Goal: Task Accomplishment & Management: Use online tool/utility

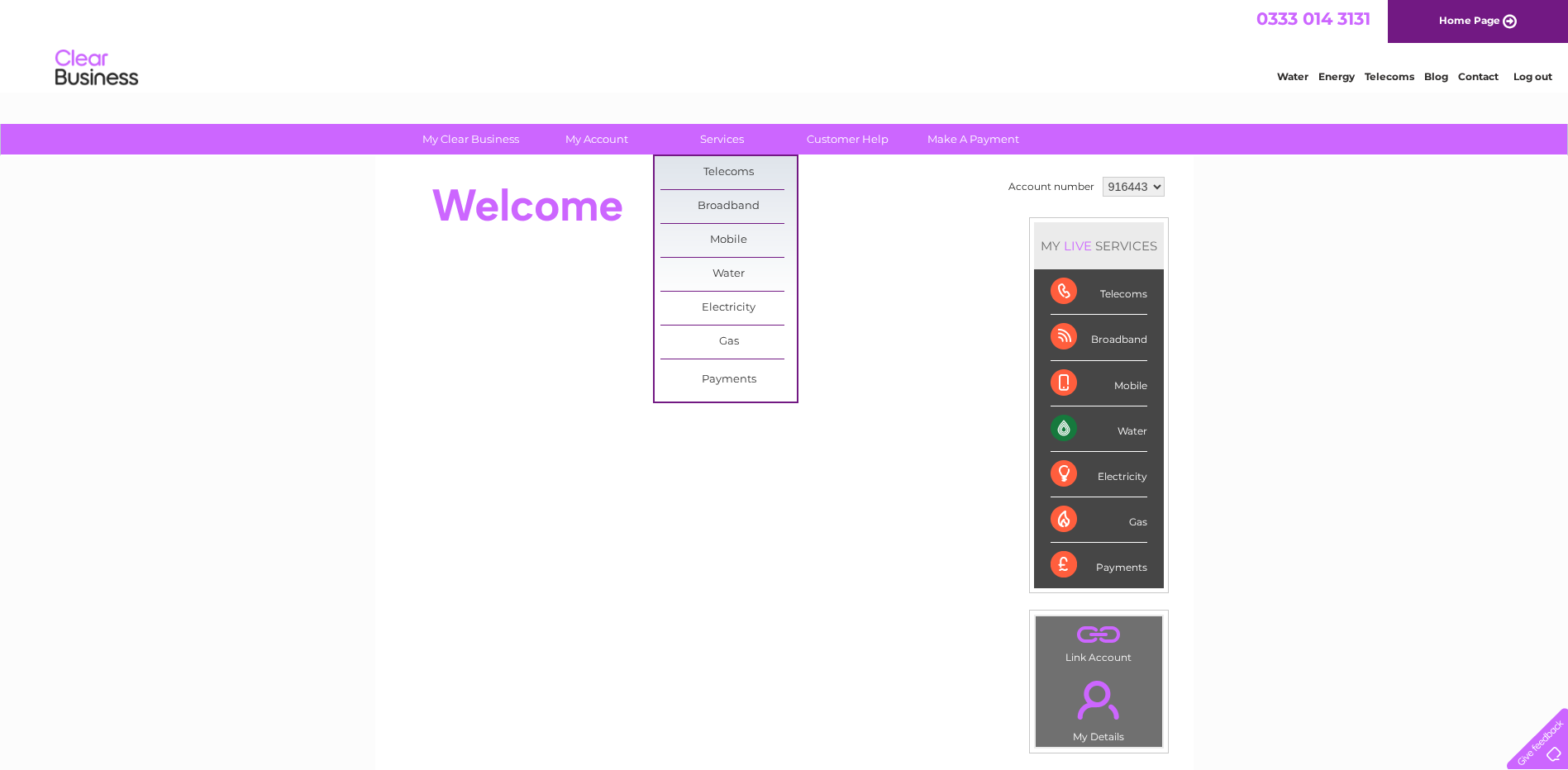
click at [713, 141] on link "Services" at bounding box center [721, 139] width 136 height 31
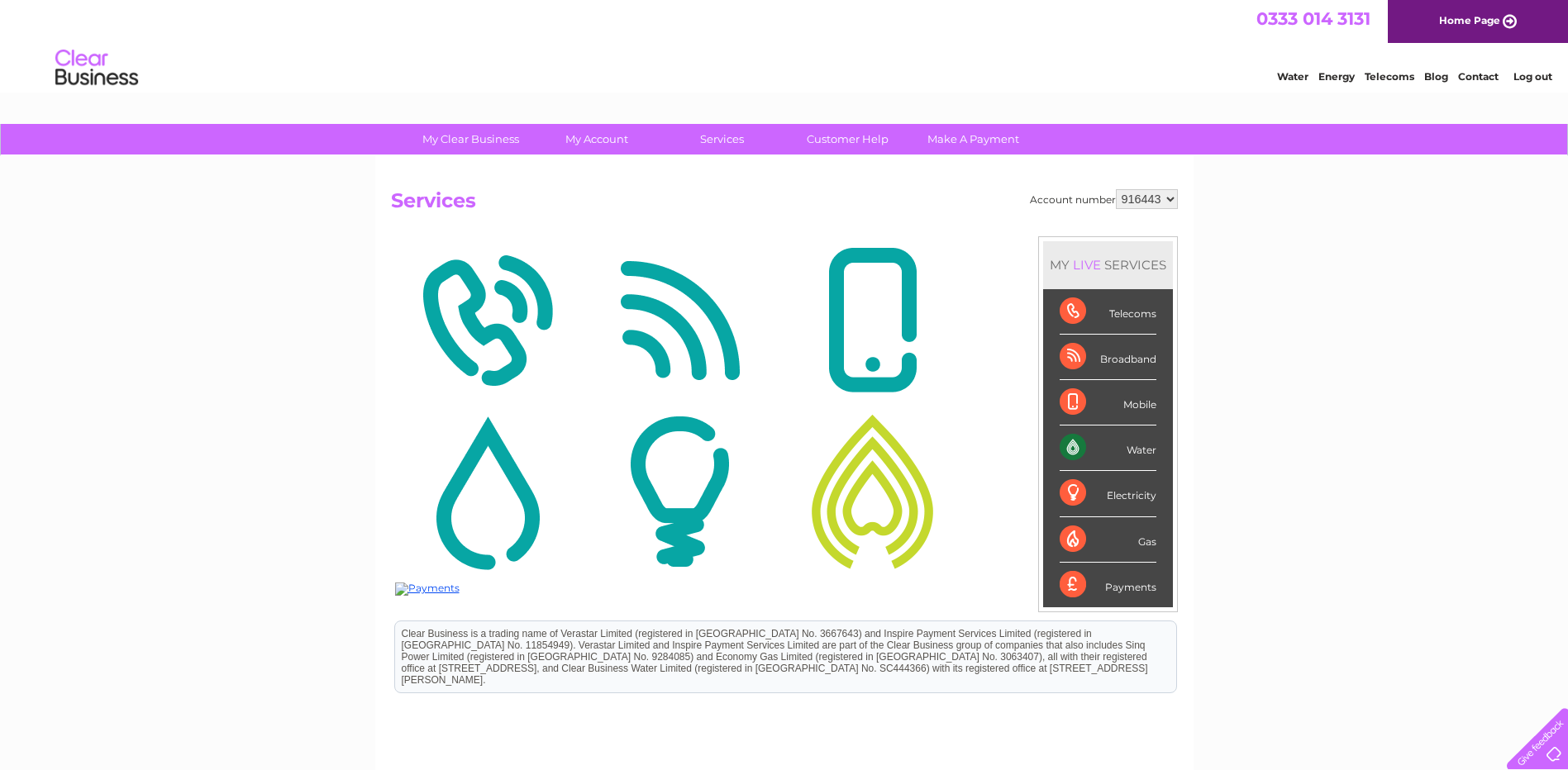
click at [1132, 453] on div "Water" at bounding box center [1108, 449] width 97 height 46
click at [861, 280] on img at bounding box center [872, 320] width 184 height 161
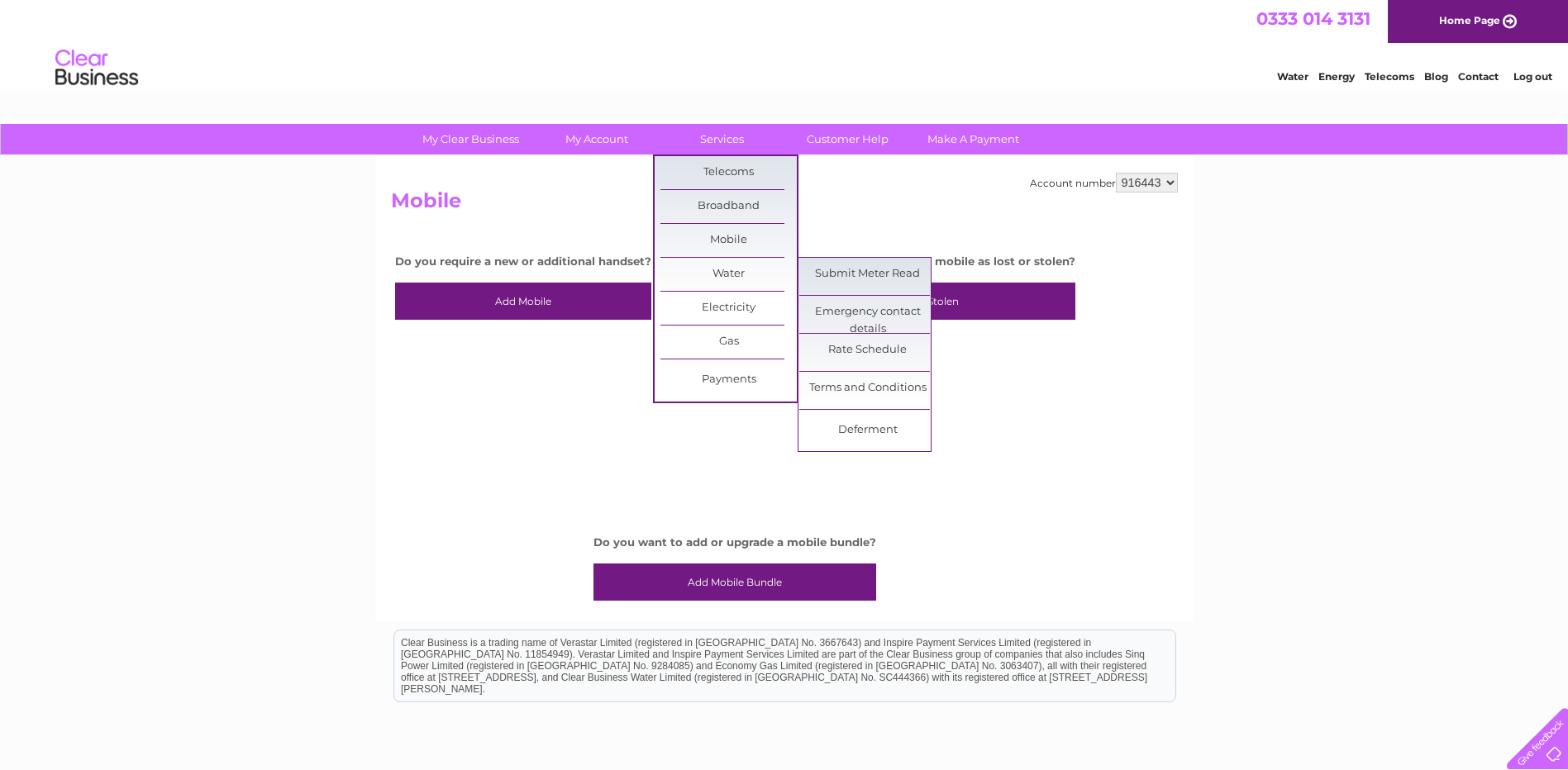
click at [769, 267] on link "Water" at bounding box center [728, 275] width 136 height 33
click at [821, 268] on link "Submit Meter Read" at bounding box center [867, 275] width 136 height 33
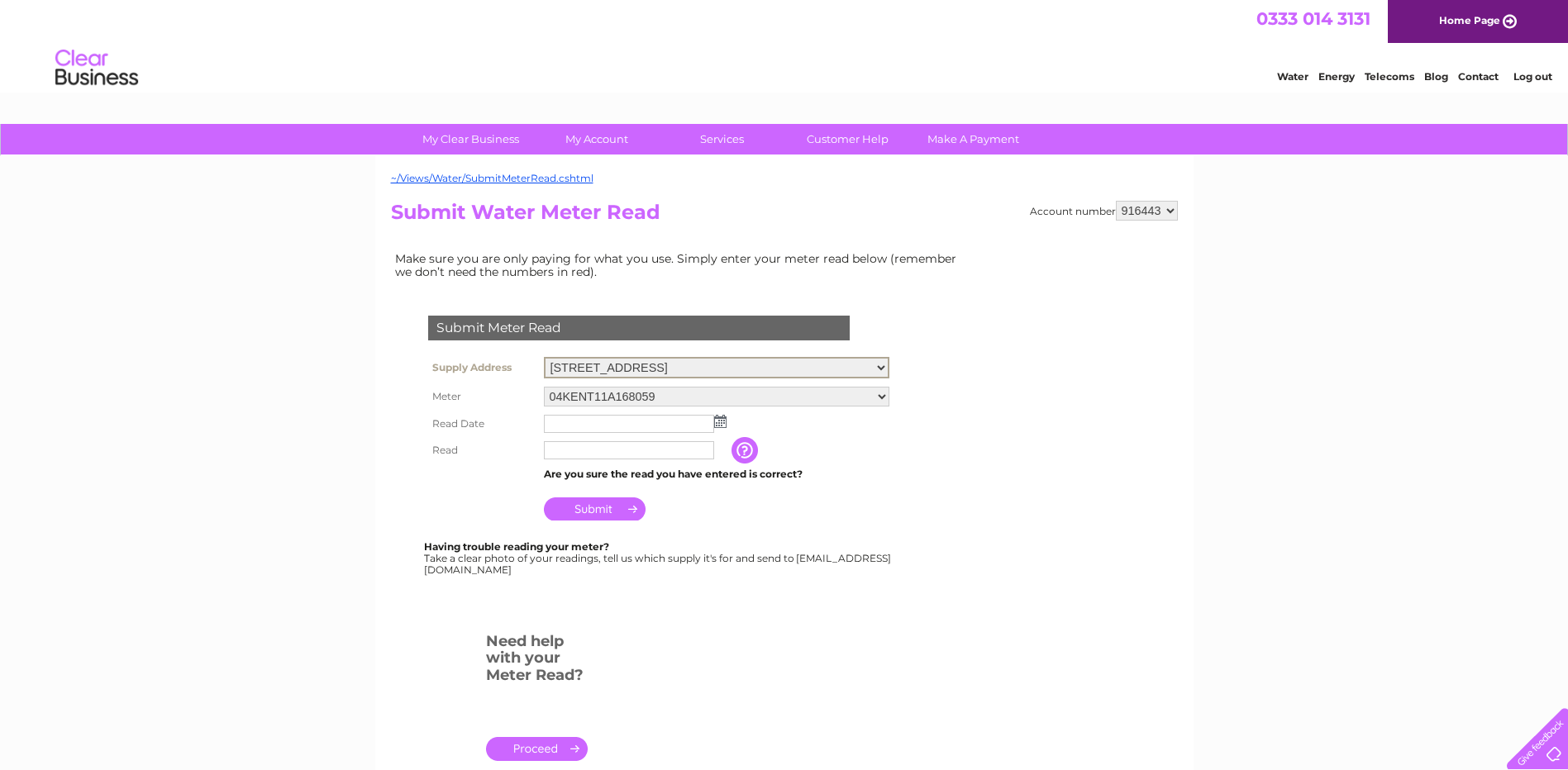
click at [747, 368] on select "Yard, Lochavullin Road, Oban, PA34 4LP Buildings & Yard Store, Scottish Gas Boa…" at bounding box center [716, 368] width 345 height 21
select select "536021"
click at [544, 357] on select "Yard, Lochavullin Road, Oban, PA34 4LP Buildings & Yard Store, Scottish Gas Boa…" at bounding box center [716, 368] width 345 height 21
click at [558, 423] on input "text" at bounding box center [629, 422] width 170 height 18
click at [564, 443] on input "text" at bounding box center [629, 450] width 170 height 18
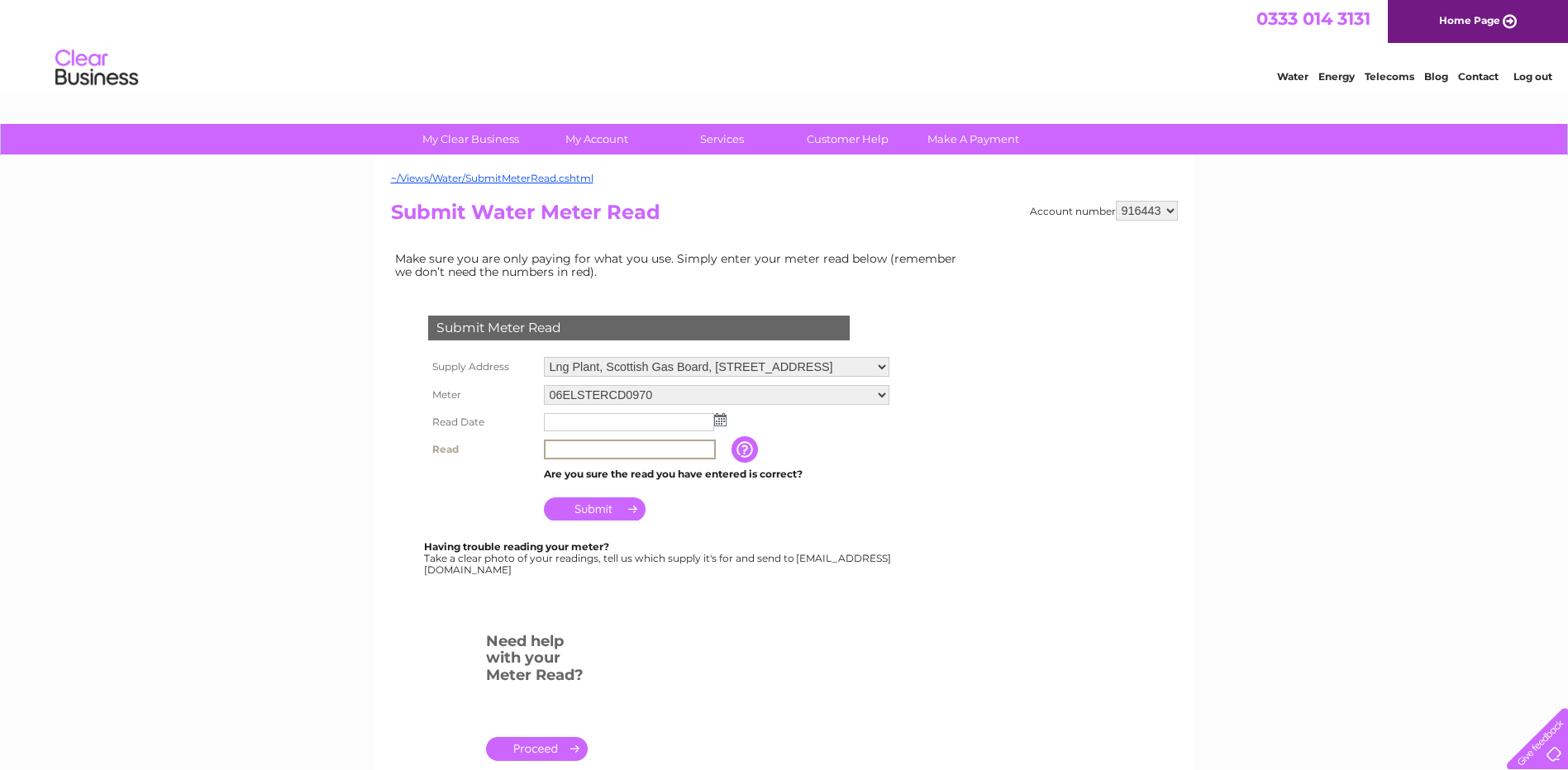
paste input "24935"
type input "24935"
click at [717, 417] on img at bounding box center [720, 420] width 12 height 13
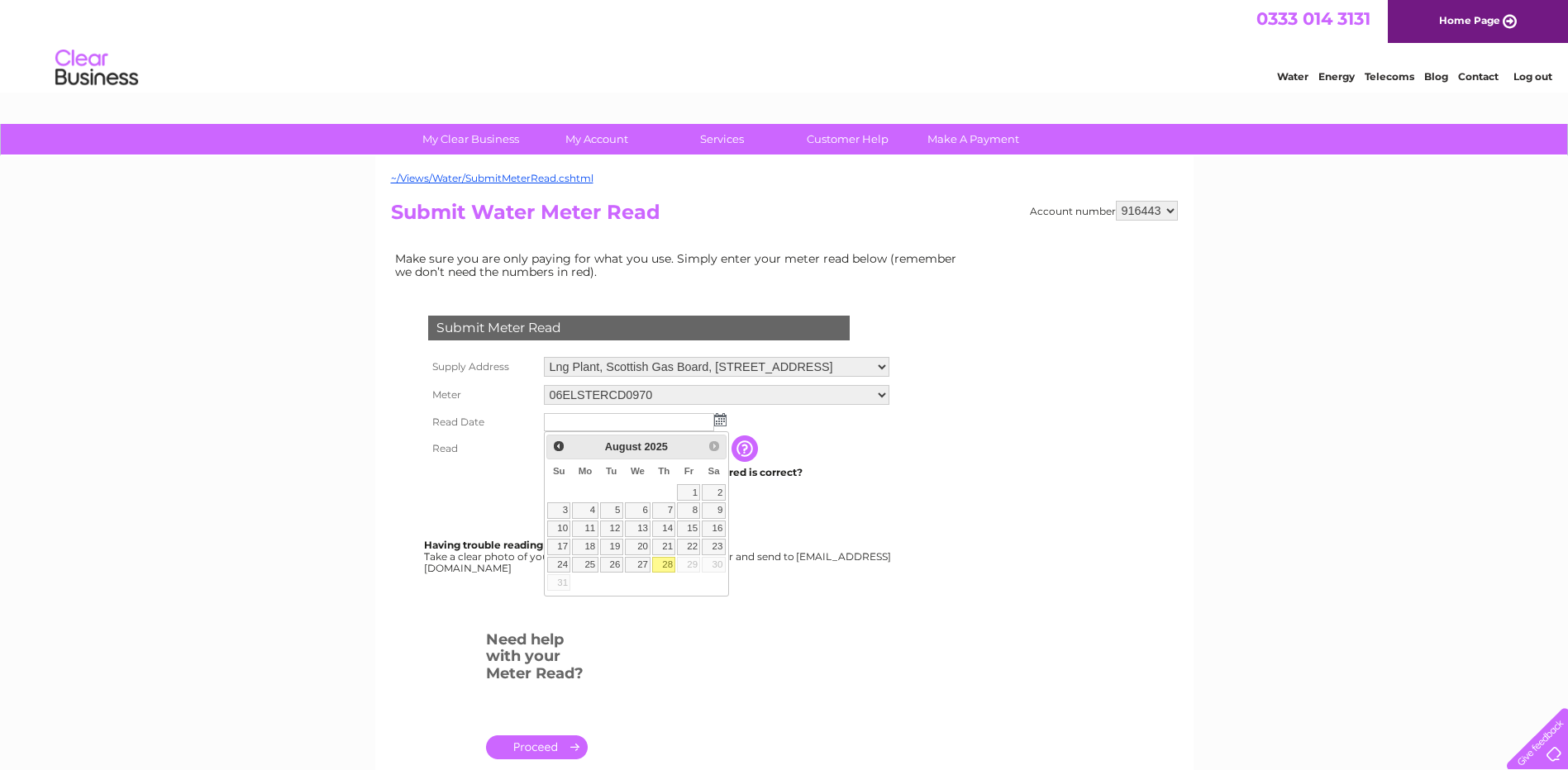
click at [668, 558] on link "28" at bounding box center [664, 565] width 23 height 17
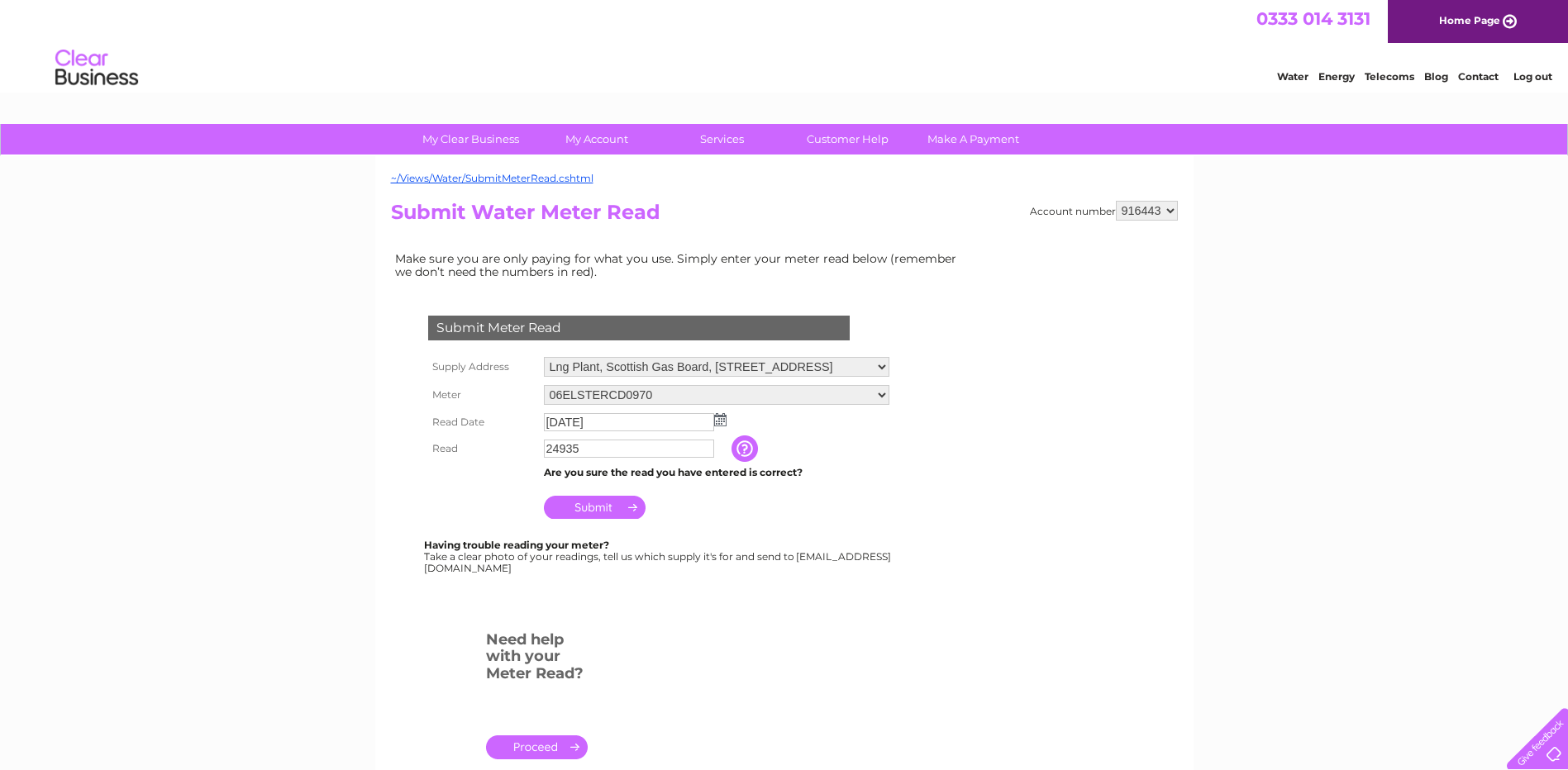
click at [719, 417] on img at bounding box center [720, 420] width 12 height 13
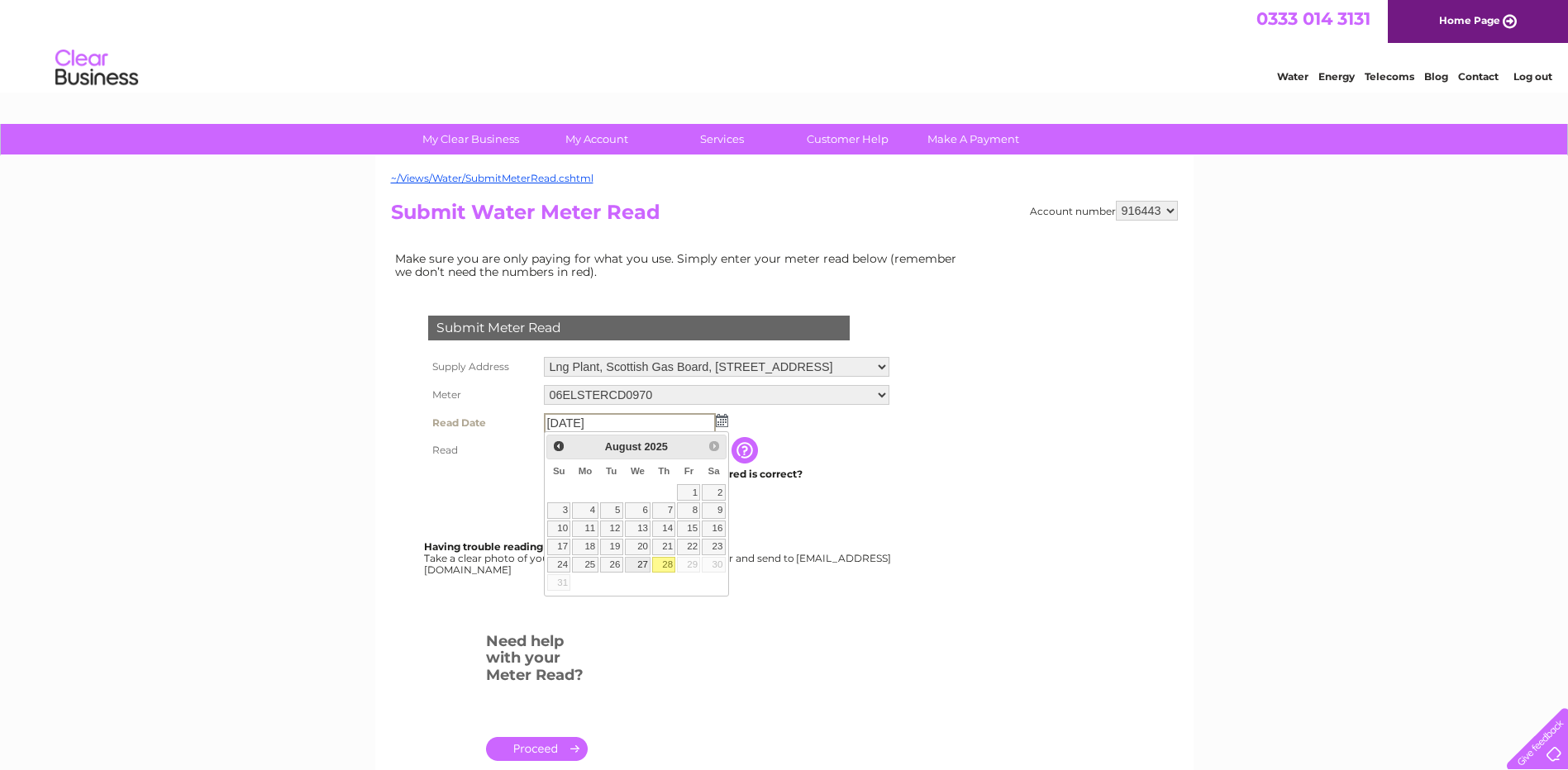
click at [639, 559] on link "27" at bounding box center [638, 565] width 26 height 17
type input "2025/08/27"
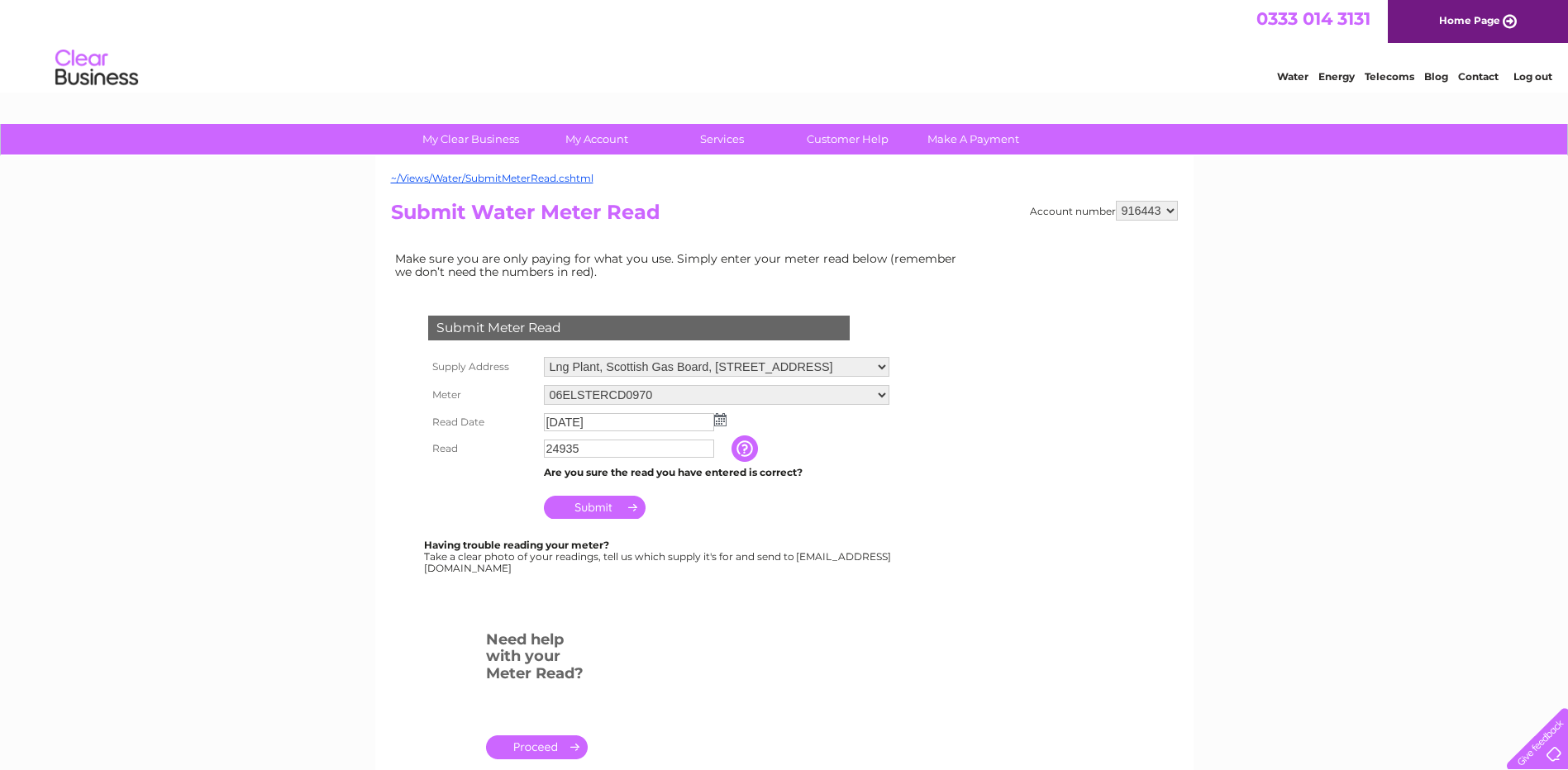
click at [590, 508] on input "Submit" at bounding box center [595, 507] width 102 height 23
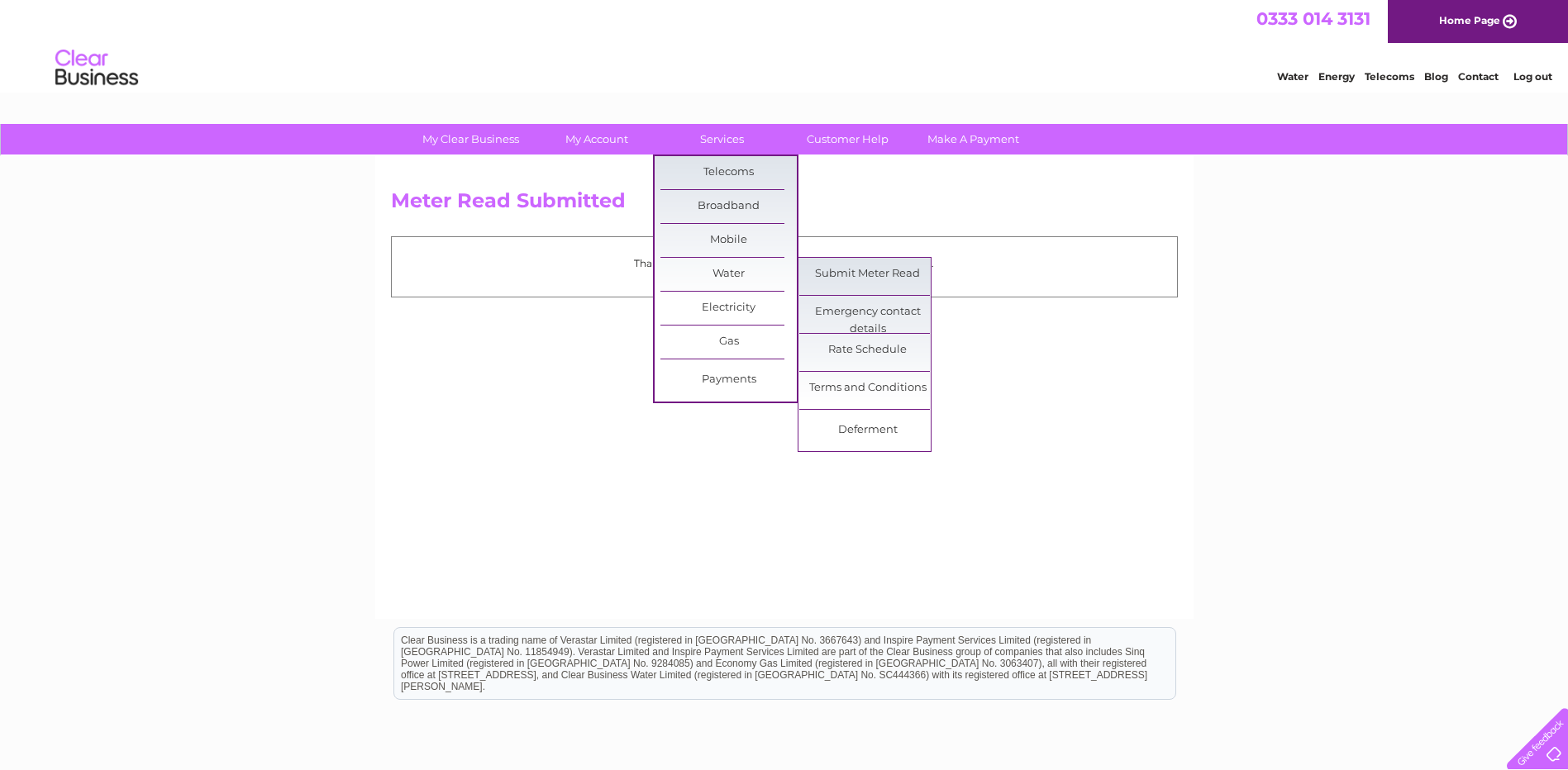
click at [724, 268] on link "Water" at bounding box center [728, 275] width 136 height 33
click at [837, 261] on link "Submit Meter Read" at bounding box center [867, 275] width 136 height 33
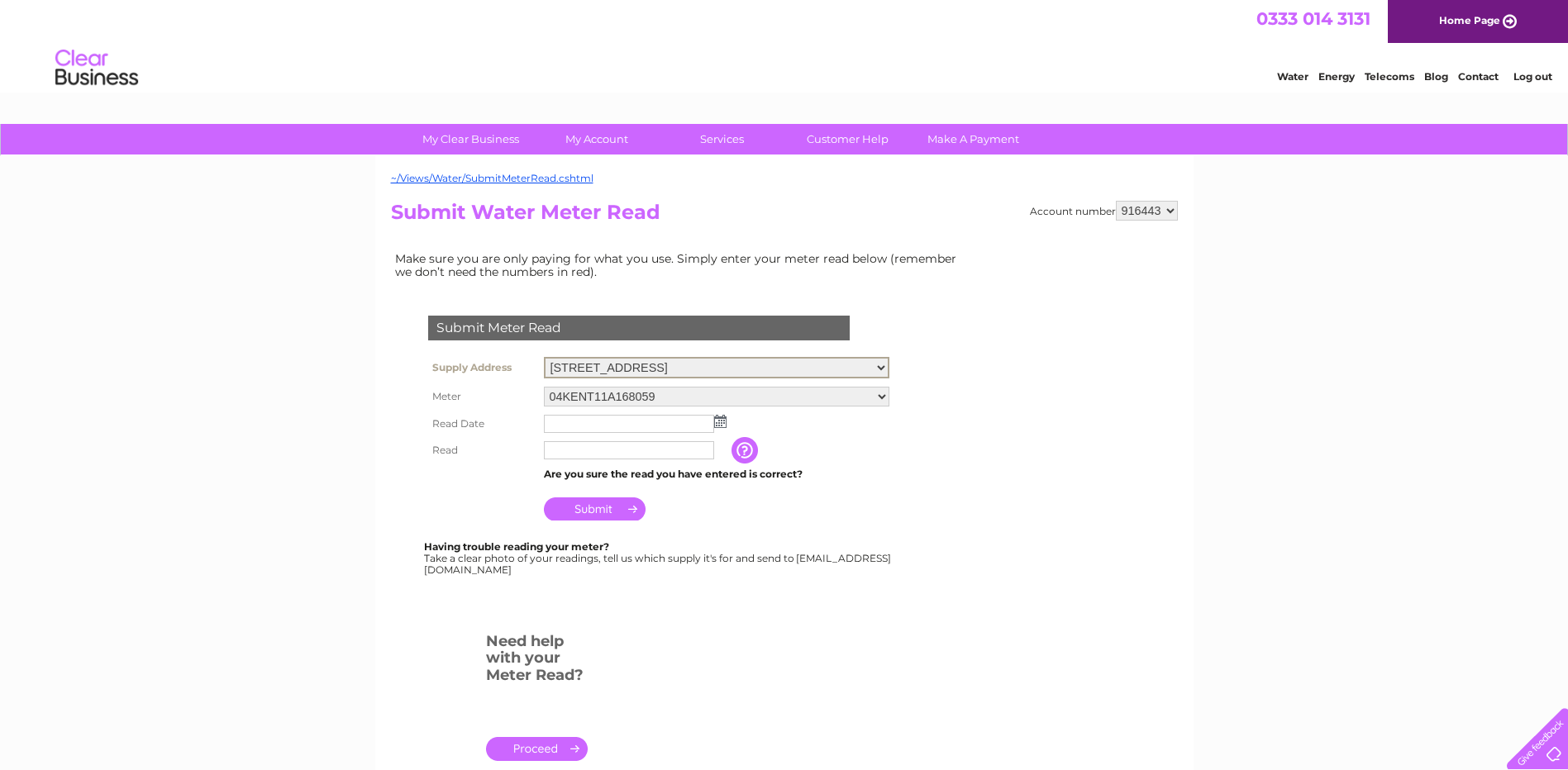
click at [655, 372] on select "Yard, Lochavullin Road, Oban, PA34 4LP Buildings & Yard Store, Scottish Gas Boa…" at bounding box center [716, 368] width 345 height 21
click at [819, 366] on select "Yard, Lochavullin Road, Oban, PA34 4LP Buildings & Yard Store, Scottish Gas Boa…" at bounding box center [716, 367] width 345 height 20
select select "536005"
click at [544, 357] on select "Yard, Lochavullin Road, Oban, PA34 4LP Buildings & Yard Store, Scottish Gas Boa…" at bounding box center [716, 368] width 345 height 21
click at [633, 423] on input "text" at bounding box center [630, 423] width 172 height 20
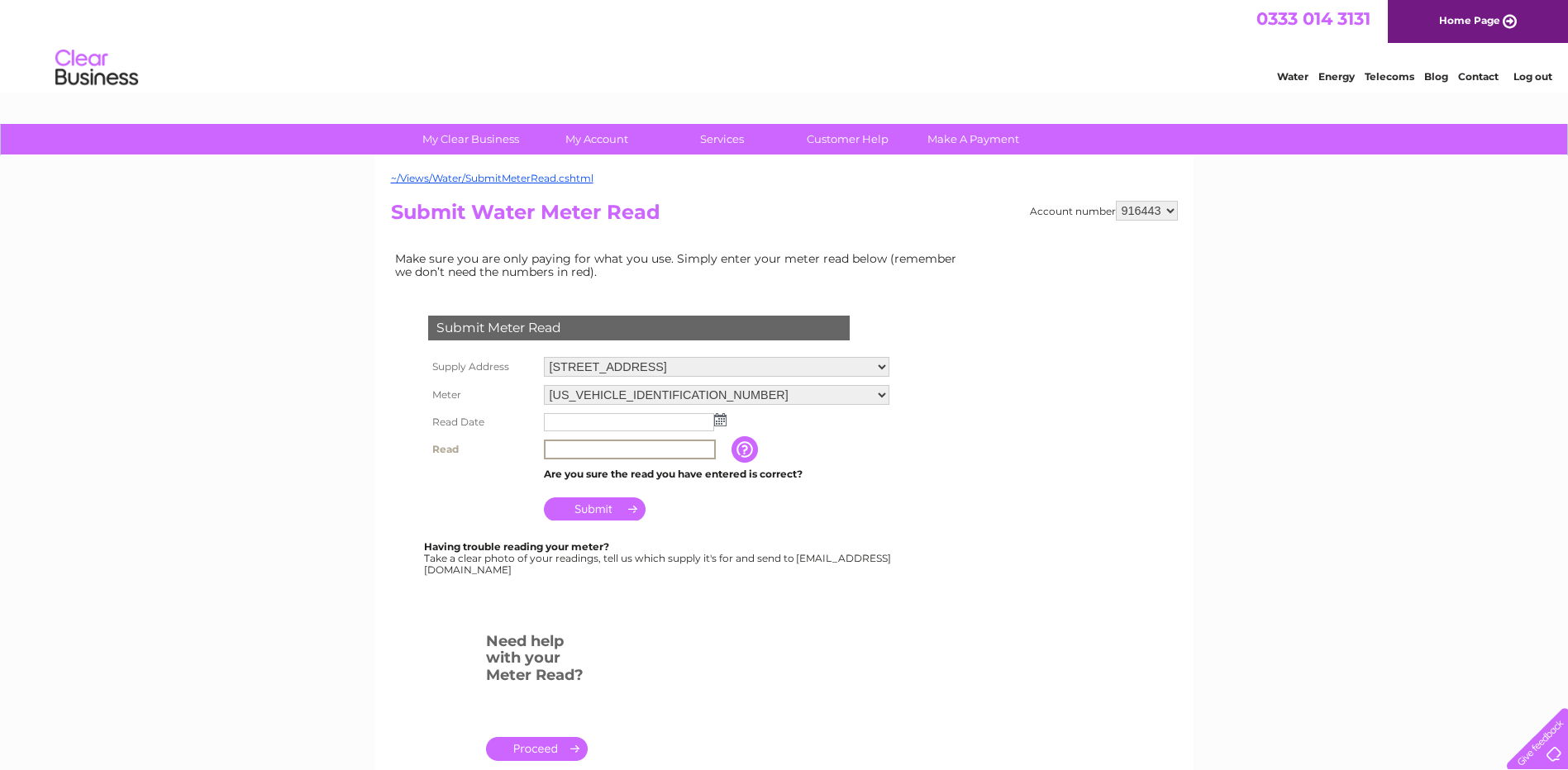
click at [639, 454] on input "text" at bounding box center [630, 450] width 172 height 20
click at [558, 445] on input "0038" at bounding box center [630, 450] width 172 height 20
type input "00038"
click at [639, 426] on input "text" at bounding box center [629, 422] width 170 height 18
click at [725, 423] on img at bounding box center [722, 420] width 12 height 13
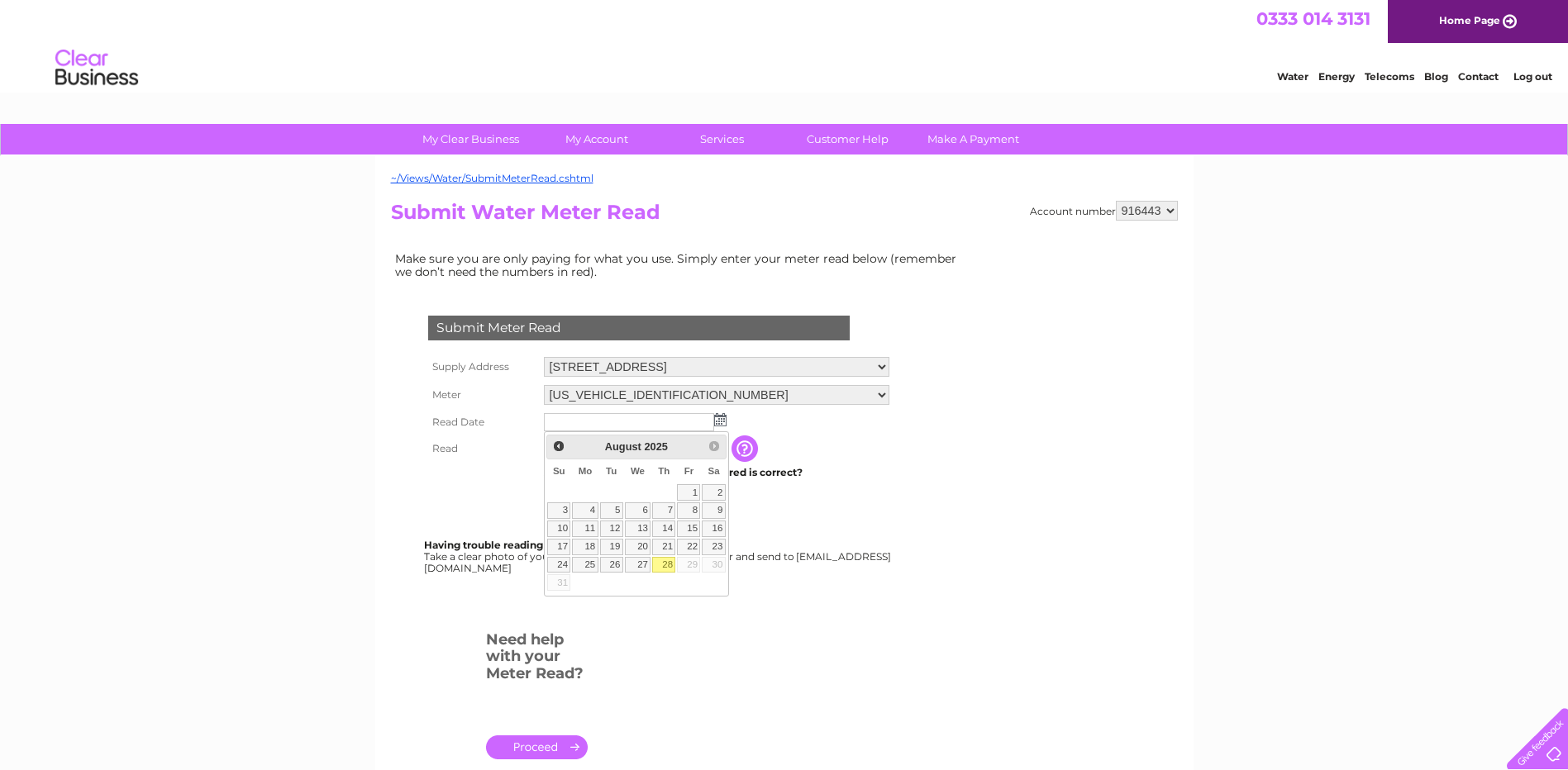
click at [667, 563] on link "28" at bounding box center [664, 565] width 23 height 17
type input "2025/08/28"
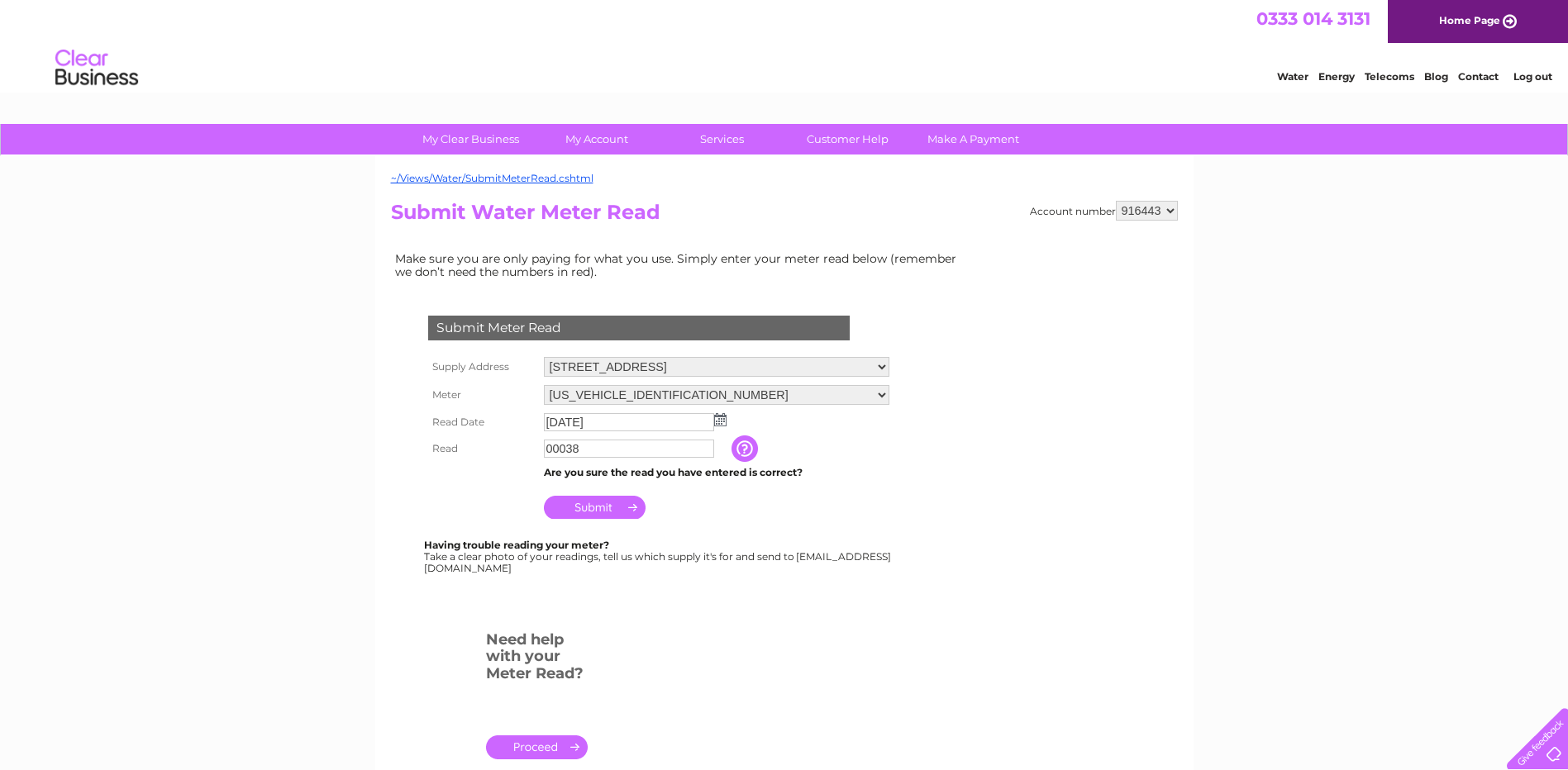
click at [620, 510] on input "Submit" at bounding box center [595, 507] width 102 height 23
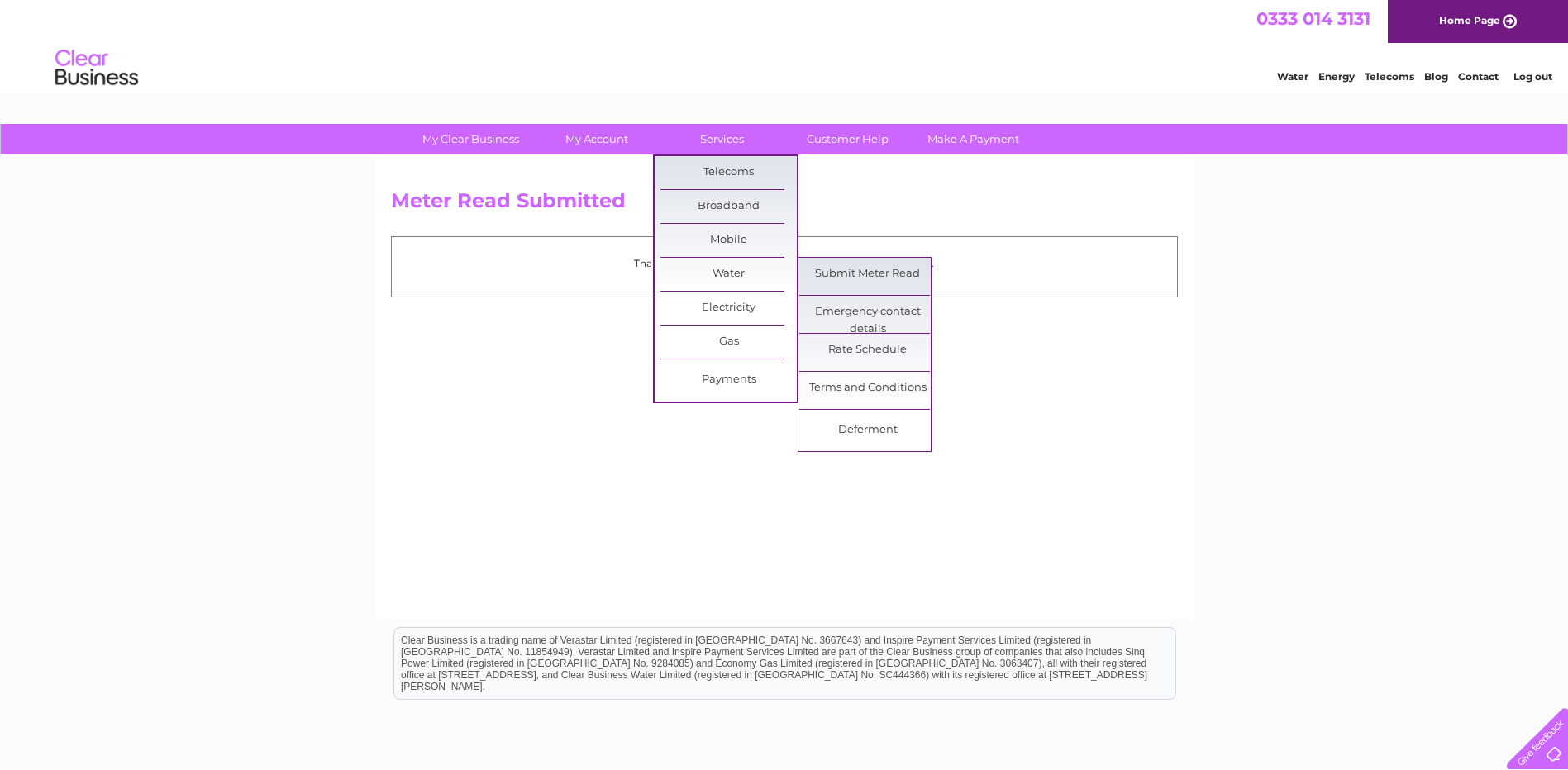
click at [742, 270] on link "Water" at bounding box center [728, 275] width 136 height 33
click at [829, 270] on link "Submit Meter Read" at bounding box center [867, 275] width 136 height 33
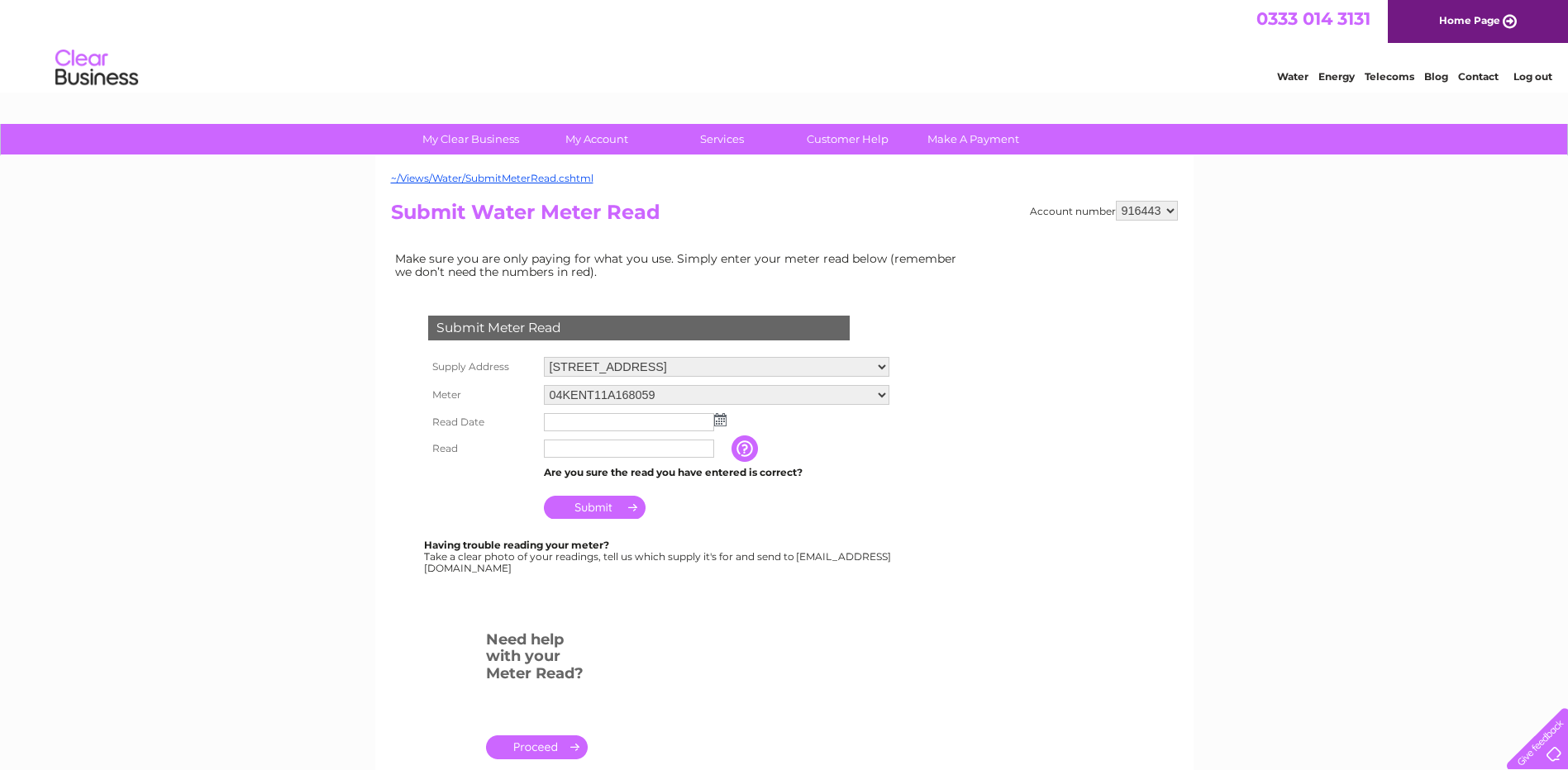
click at [595, 371] on select "Yard, Lochavullin Road, Oban, PA34 4LP Buildings & Yard Store, Scottish Gas Boa…" at bounding box center [716, 367] width 345 height 20
select select "536015"
click at [544, 357] on select "Yard, Lochavullin Road, Oban, PA34 4LP Buildings & Yard Store, Scottish Gas Boa…" at bounding box center [716, 368] width 345 height 21
click at [580, 425] on input "text" at bounding box center [630, 423] width 172 height 20
click at [719, 422] on img at bounding box center [720, 420] width 12 height 13
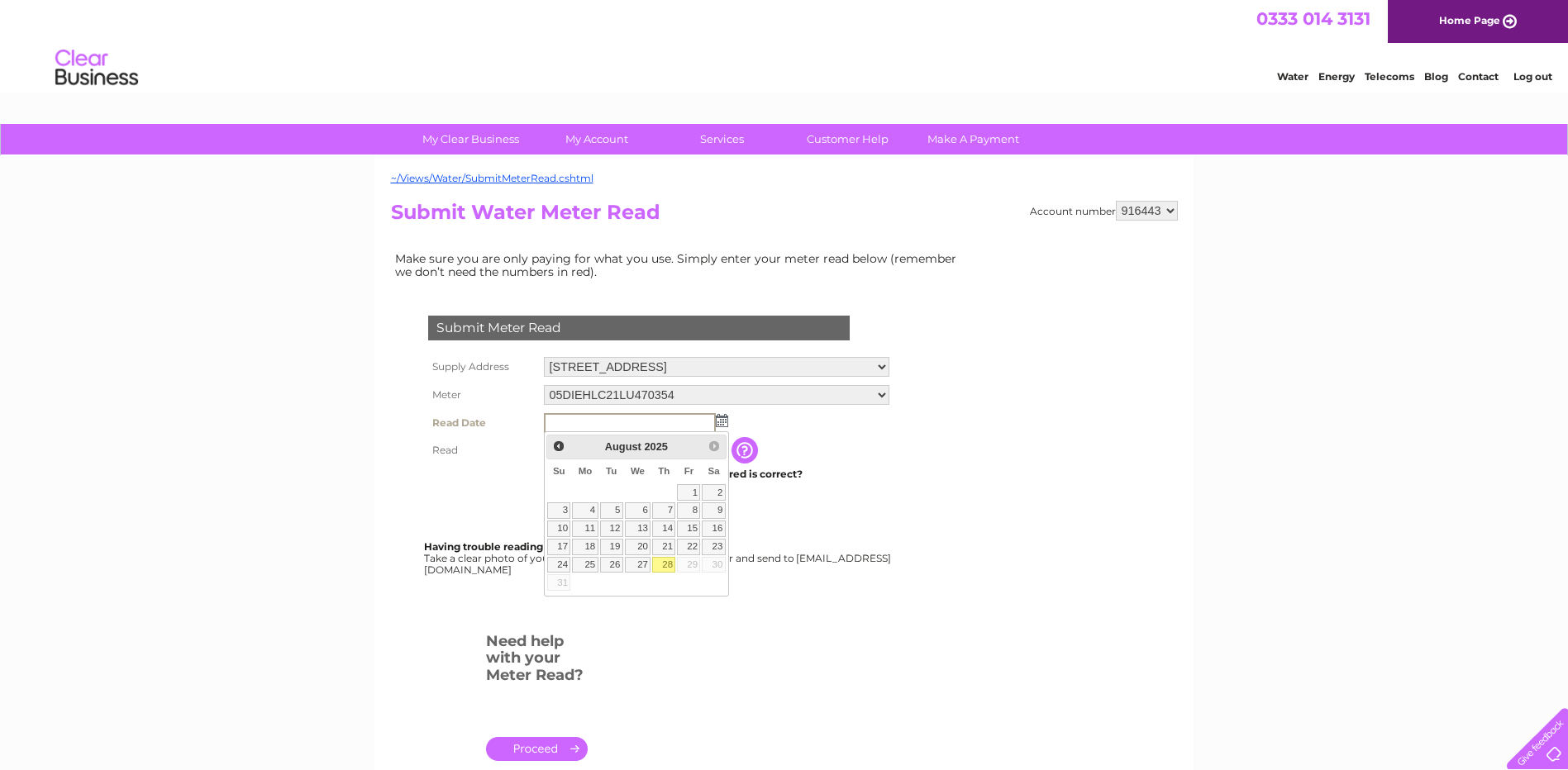
click at [662, 560] on link "28" at bounding box center [664, 565] width 23 height 17
type input "2025/08/28"
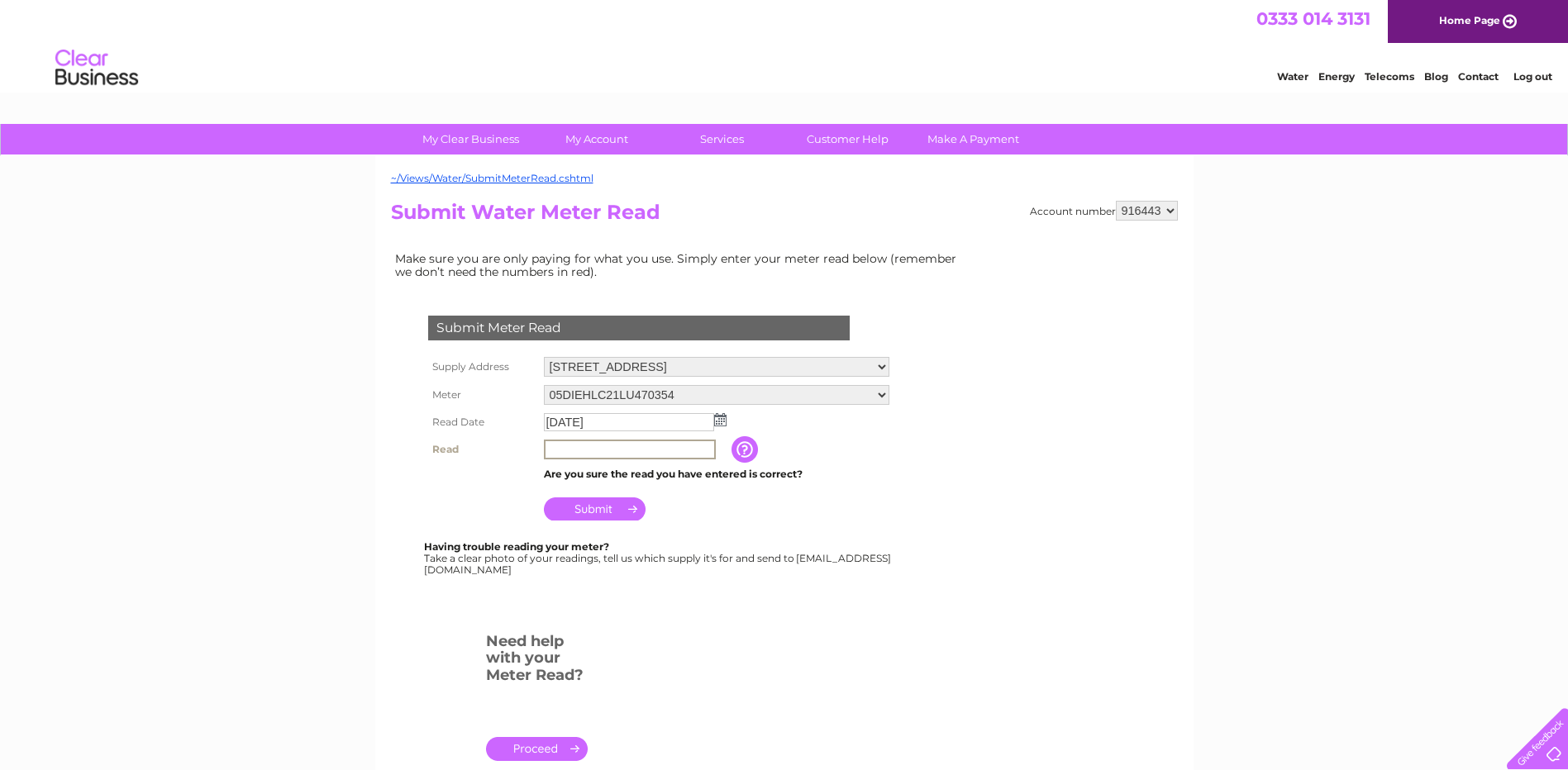
click at [564, 453] on input "text" at bounding box center [630, 450] width 172 height 20
type input "00265"
click at [621, 507] on input "Submit" at bounding box center [595, 509] width 102 height 23
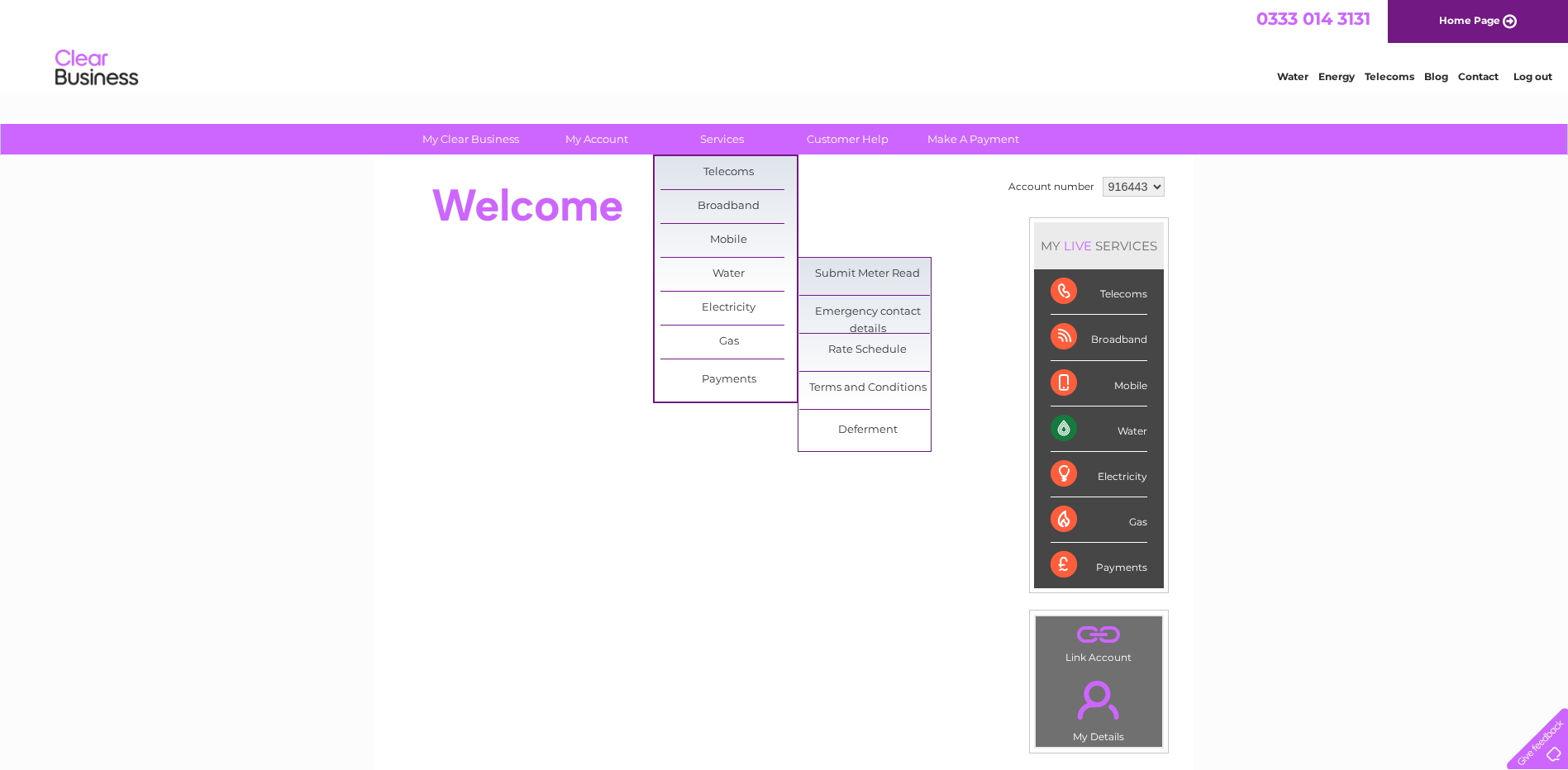
click at [731, 269] on link "Water" at bounding box center [728, 275] width 136 height 33
click at [835, 273] on link "Submit Meter Read" at bounding box center [867, 275] width 136 height 33
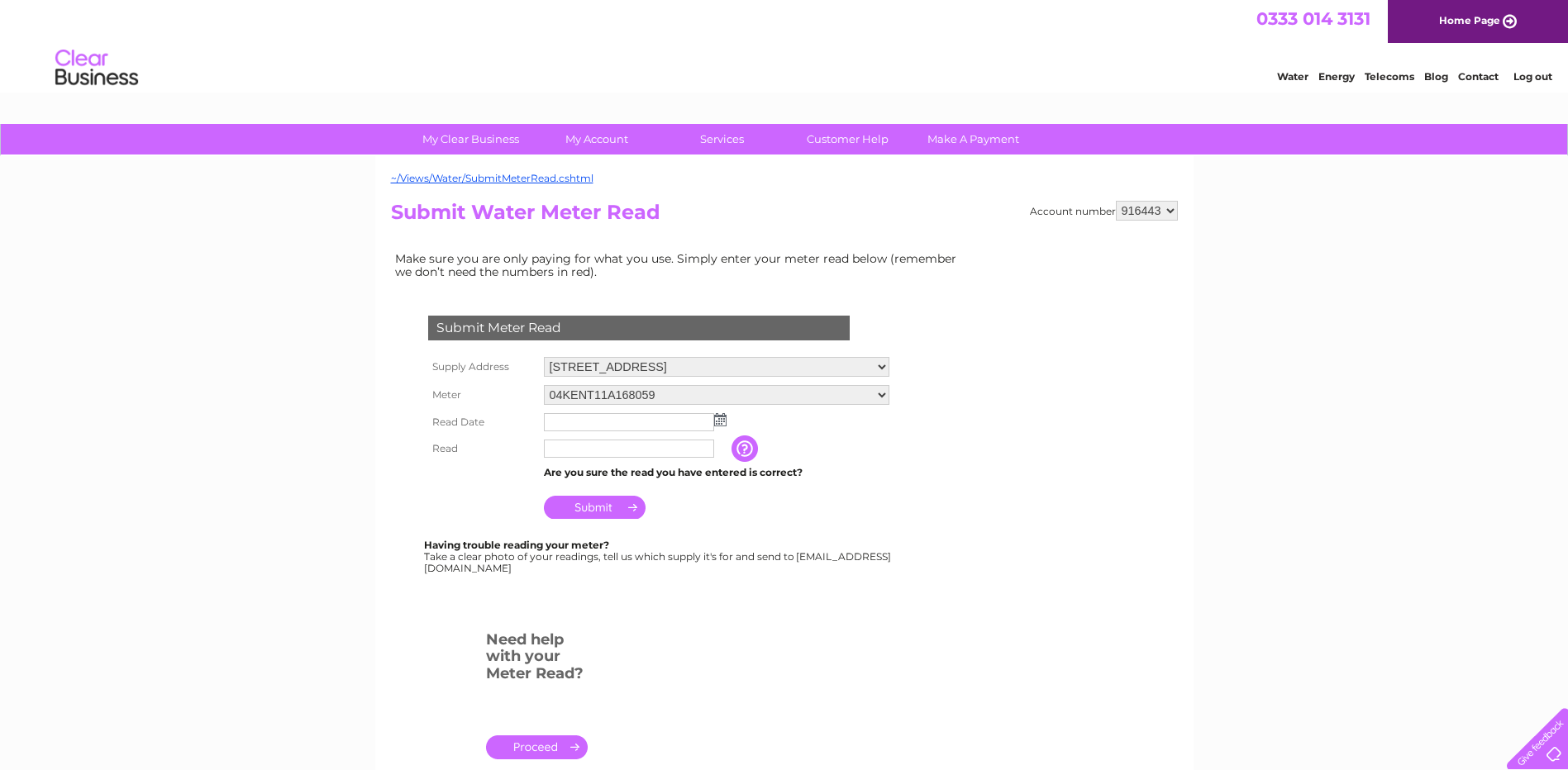
click at [702, 364] on select "Yard, [GEOGRAPHIC_DATA], [GEOGRAPHIC_DATA][PERSON_NAME] [GEOGRAPHIC_DATA], [STR…" at bounding box center [716, 367] width 345 height 20
click at [633, 365] on select "Yard, Lochavullin Road, Oban, PA34 4LP Buildings & Yard Store, Scottish Gas Boa…" at bounding box center [716, 368] width 345 height 21
click at [721, 372] on select "Yard, Lochavullin Road, Oban, PA34 4LP Buildings & Yard Store, Scottish Gas Boa…" at bounding box center [716, 368] width 345 height 21
click at [700, 369] on select "Yard, Lochavullin Road, Oban, PA34 4LP Buildings & Yard Store, Scottish Gas Boa…" at bounding box center [716, 368] width 345 height 21
click at [716, 360] on select "Yard, Lochavullin Road, Oban, PA34 4LP Buildings & Yard Store, Scottish Gas Boa…" at bounding box center [716, 368] width 345 height 21
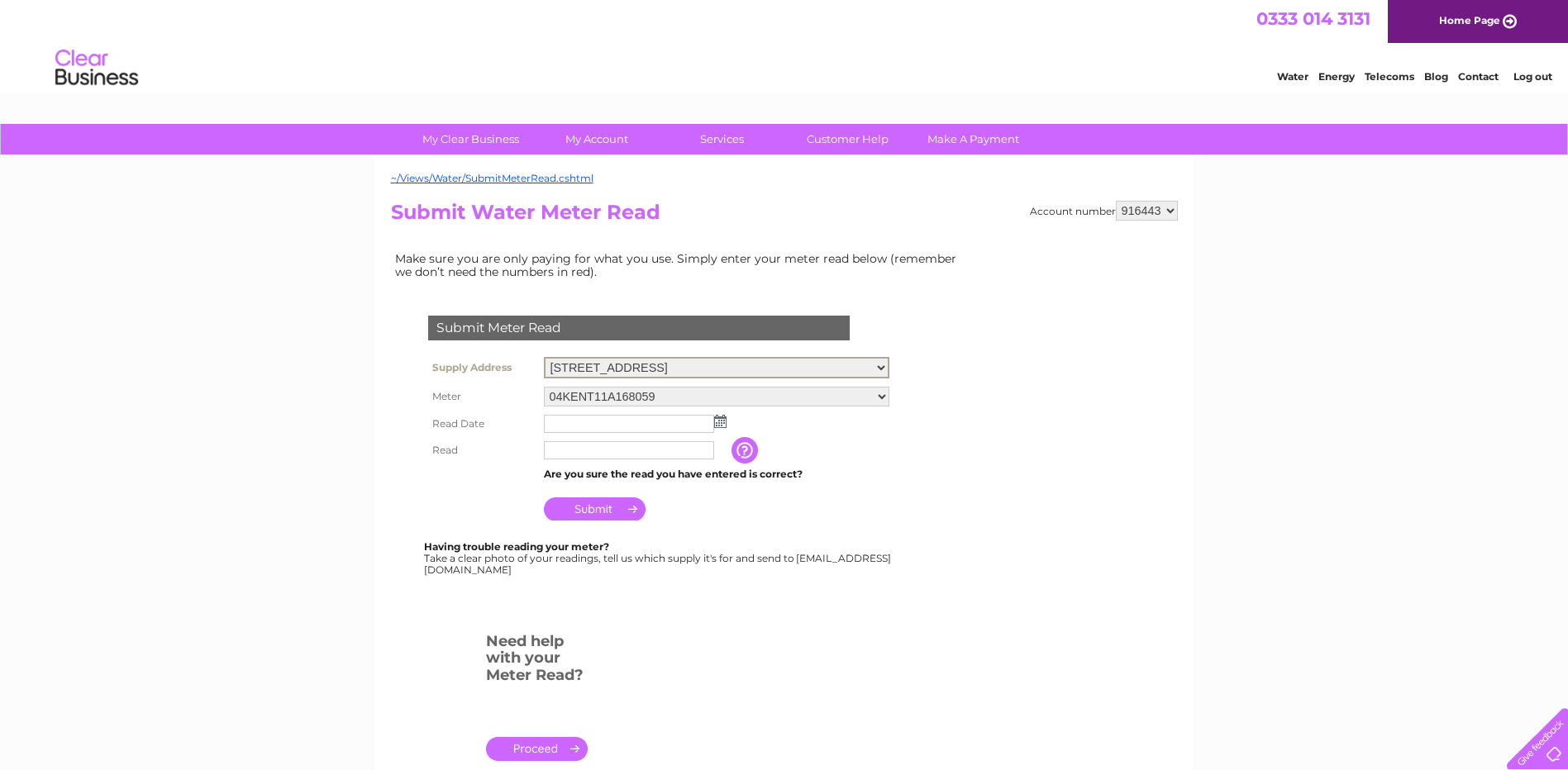
click at [323, 413] on div "My Clear Business Login Details My Details My Preferences Link Account My Accou…" at bounding box center [784, 615] width 1568 height 983
click at [634, 371] on select "Yard, Lochavullin Road, Oban, PA34 4LP Buildings & Yard Store, Scottish Gas Boa…" at bounding box center [716, 368] width 345 height 21
click at [673, 361] on select "Yard, [GEOGRAPHIC_DATA], [GEOGRAPHIC_DATA][PERSON_NAME] [GEOGRAPHIC_DATA], [STR…" at bounding box center [716, 368] width 345 height 21
select select "544129"
click at [544, 357] on select "Yard, [GEOGRAPHIC_DATA], [GEOGRAPHIC_DATA][PERSON_NAME] [GEOGRAPHIC_DATA], [STR…" at bounding box center [716, 368] width 345 height 21
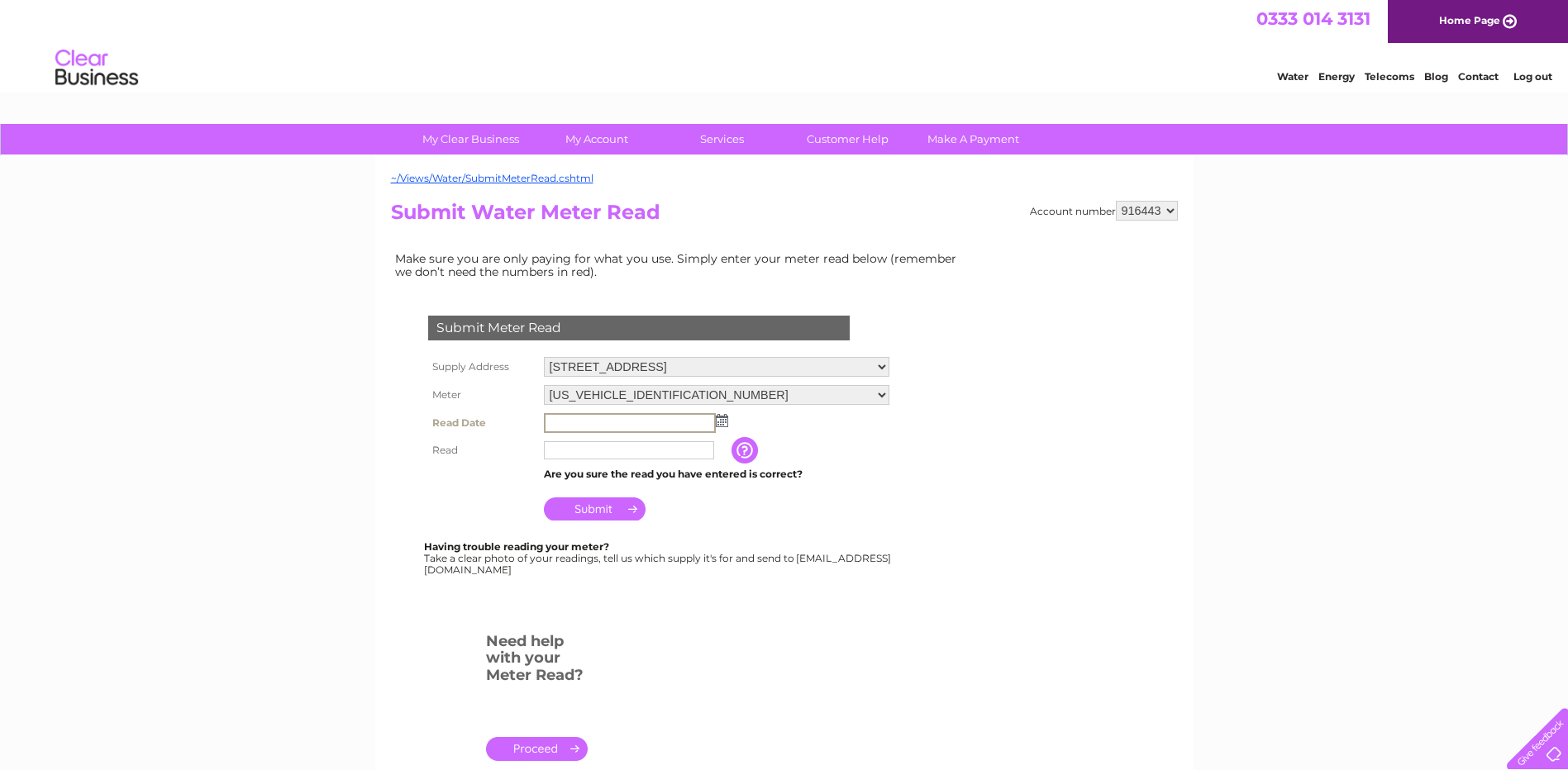
click at [611, 418] on input "text" at bounding box center [630, 423] width 172 height 20
click at [712, 421] on input "text" at bounding box center [630, 423] width 172 height 20
click at [721, 420] on img at bounding box center [720, 420] width 12 height 13
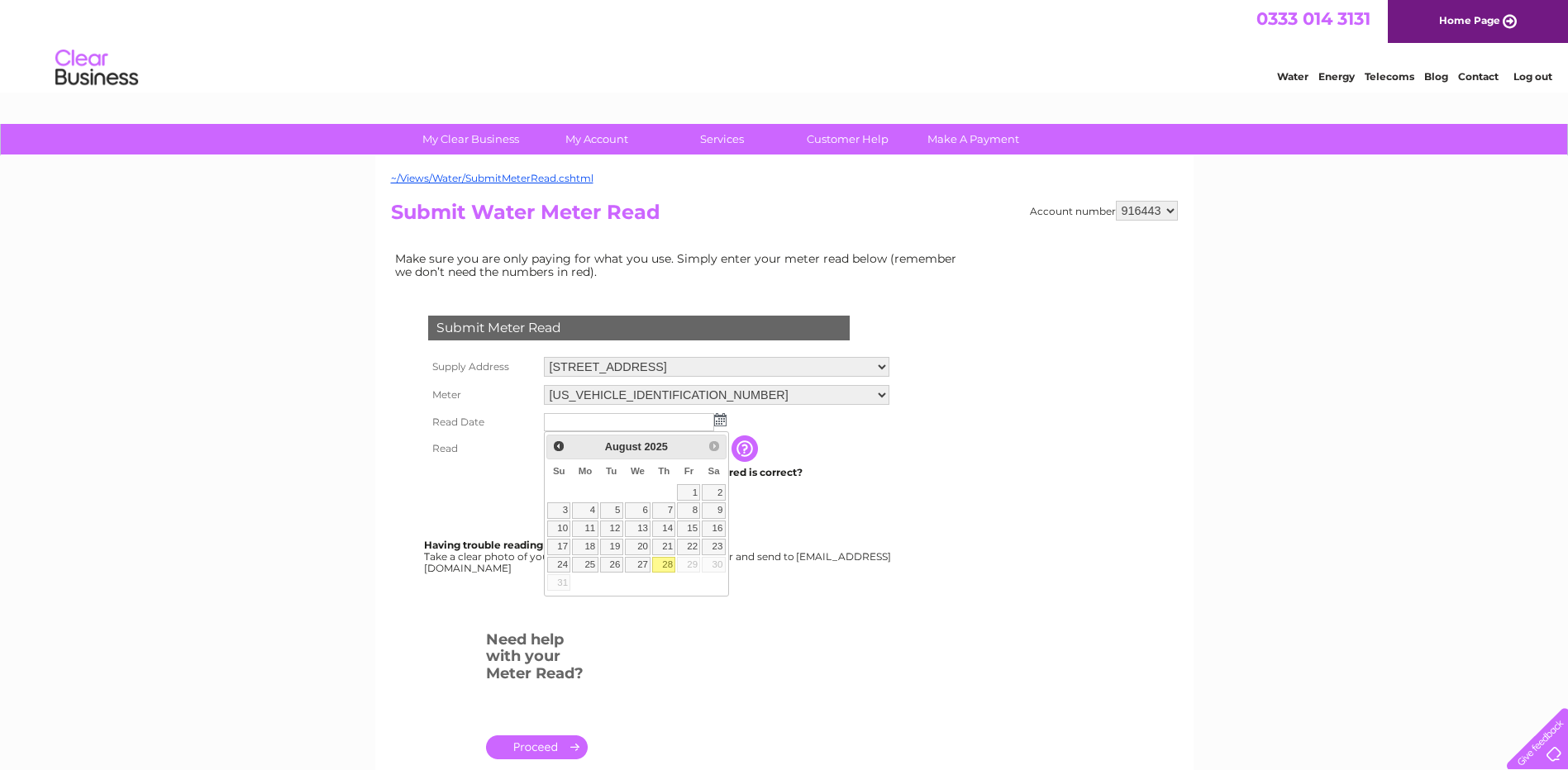
click at [664, 564] on link "28" at bounding box center [664, 565] width 23 height 17
type input "2025/08/28"
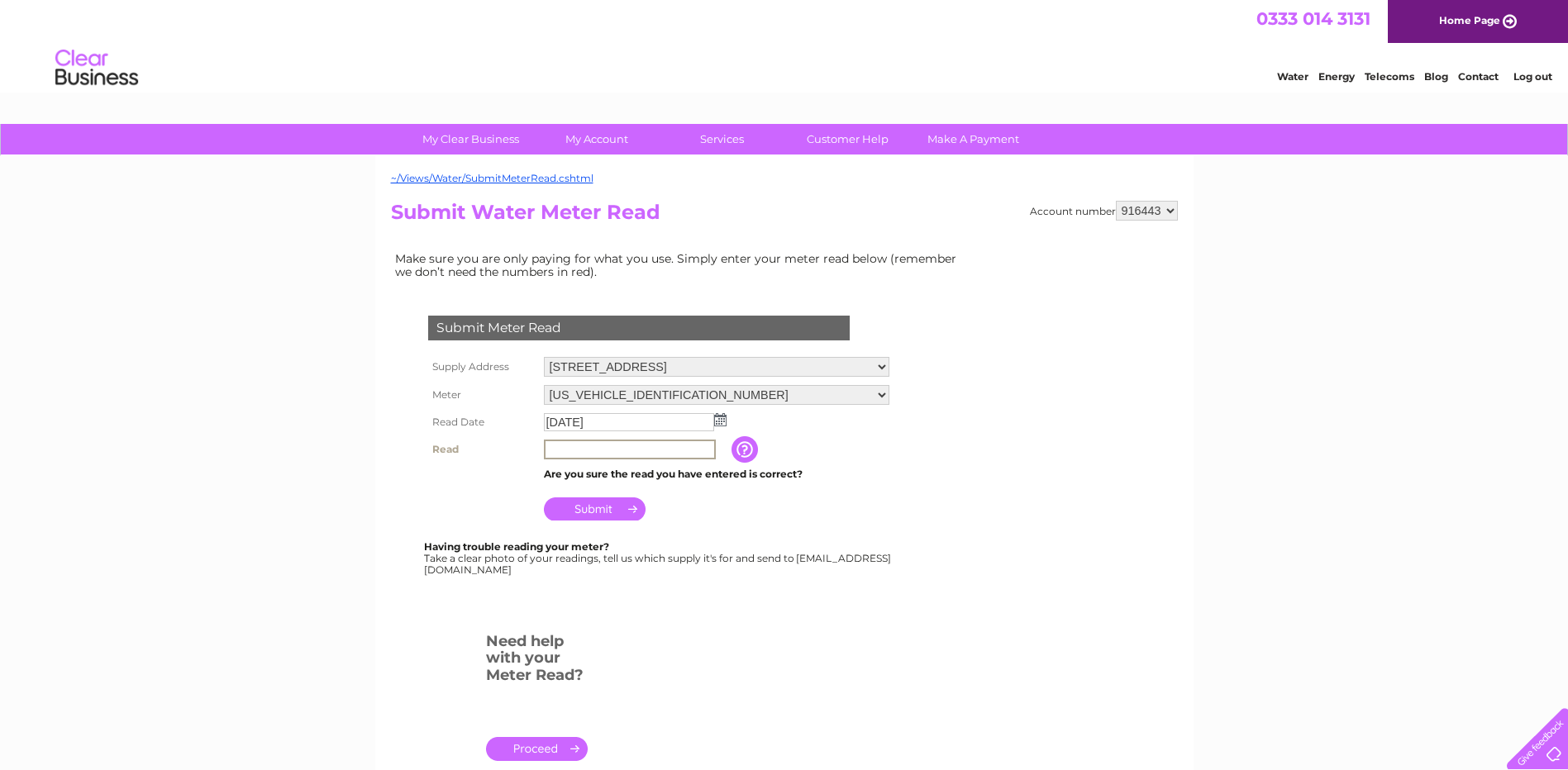
click at [569, 450] on input "text" at bounding box center [630, 450] width 172 height 20
type input "01399"
click at [614, 502] on input "Submit" at bounding box center [595, 509] width 102 height 23
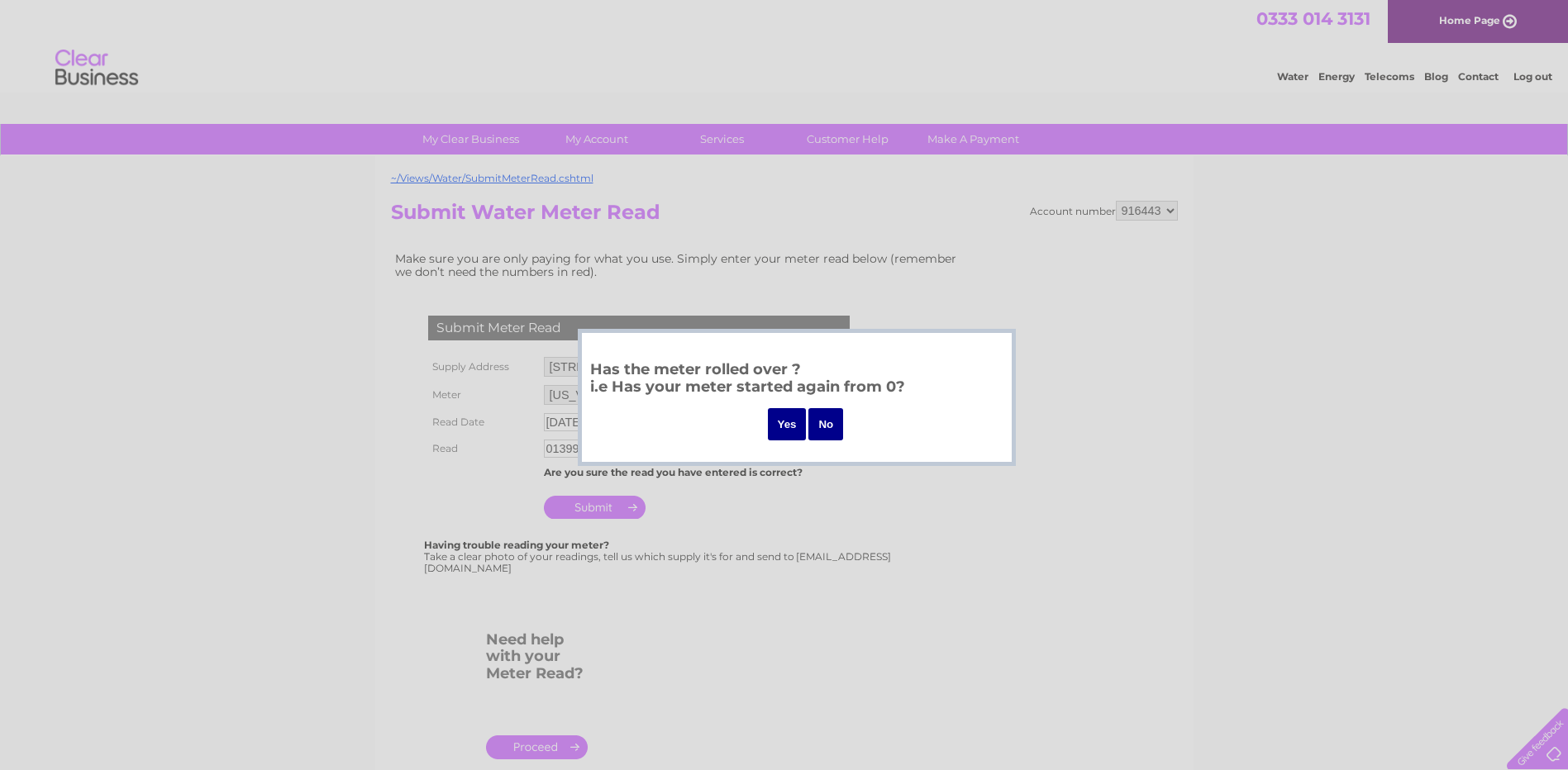
click at [822, 423] on input "No" at bounding box center [826, 424] width 35 height 32
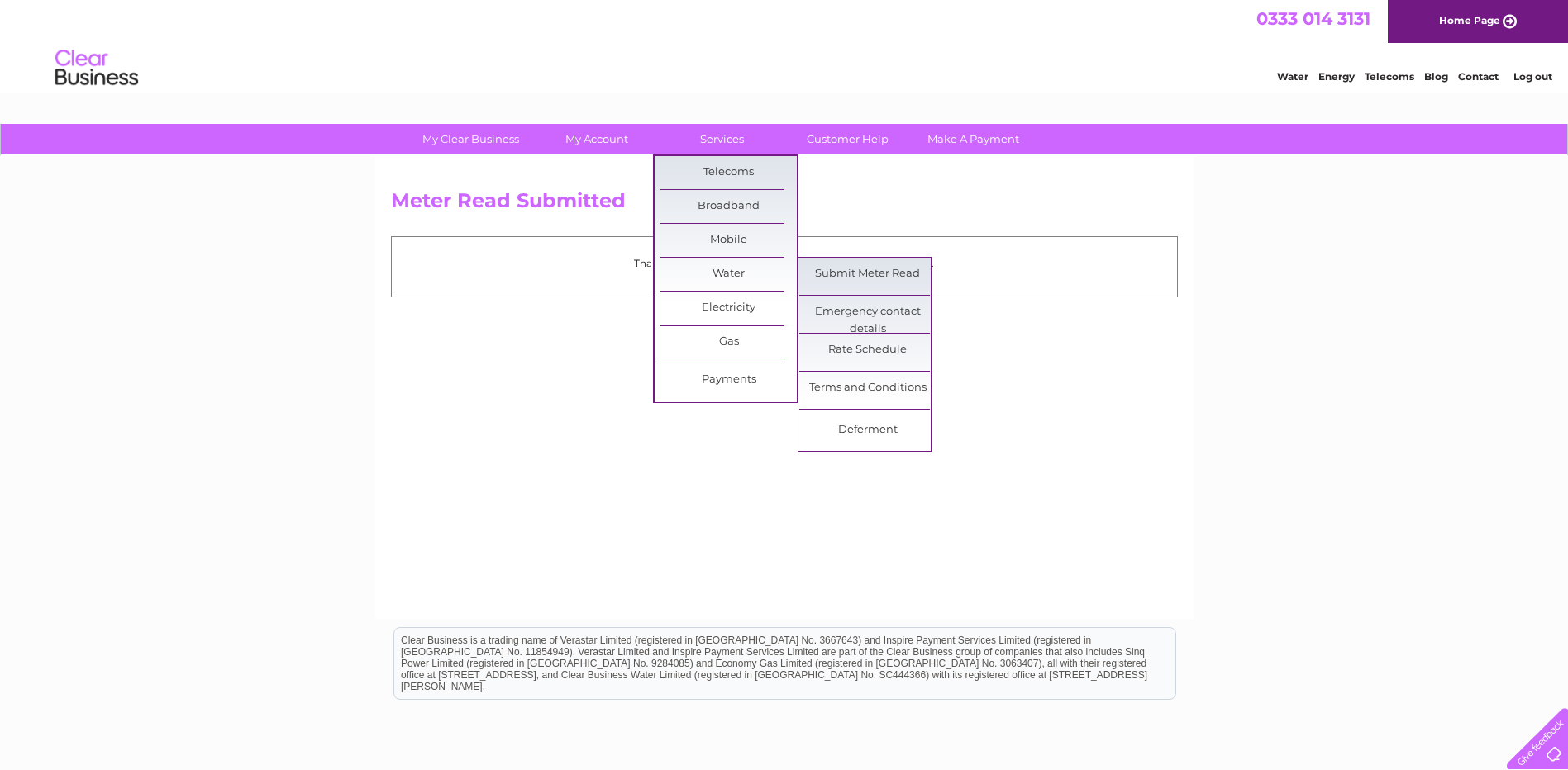
click at [849, 276] on link "Submit Meter Read" at bounding box center [867, 275] width 136 height 33
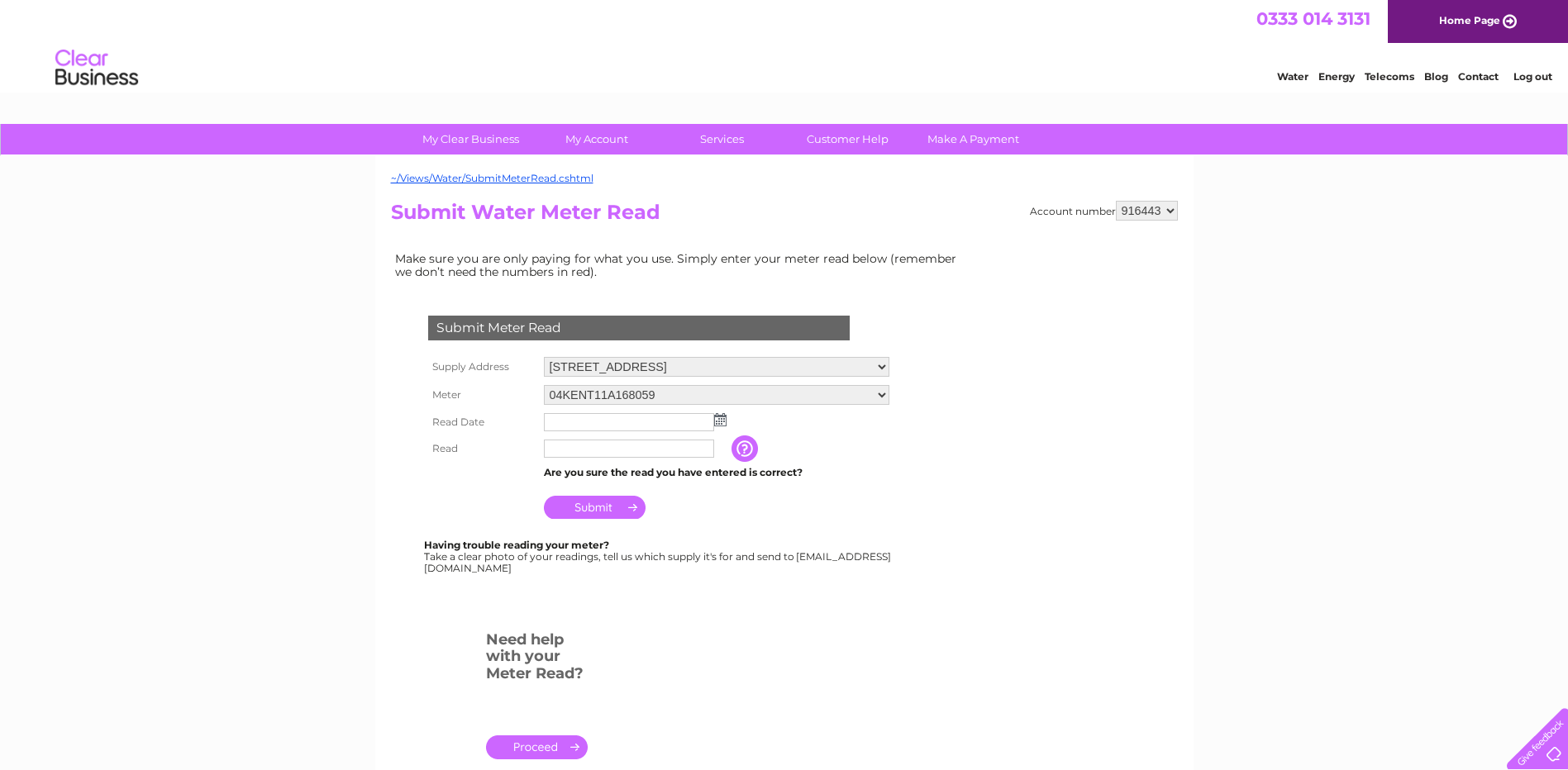
click at [793, 367] on select "Yard, Lochavullin Road, Oban, PA34 4LP Buildings & Yard Store, Scottish Gas Boa…" at bounding box center [716, 367] width 345 height 20
select select "536010"
click at [544, 357] on select "Yard, Lochavullin Road, Oban, PA34 4LP Buildings & Yard Store, Scottish Gas Boa…" at bounding box center [716, 368] width 345 height 21
click at [582, 424] on input "text" at bounding box center [630, 423] width 172 height 20
click at [724, 421] on img at bounding box center [720, 420] width 12 height 13
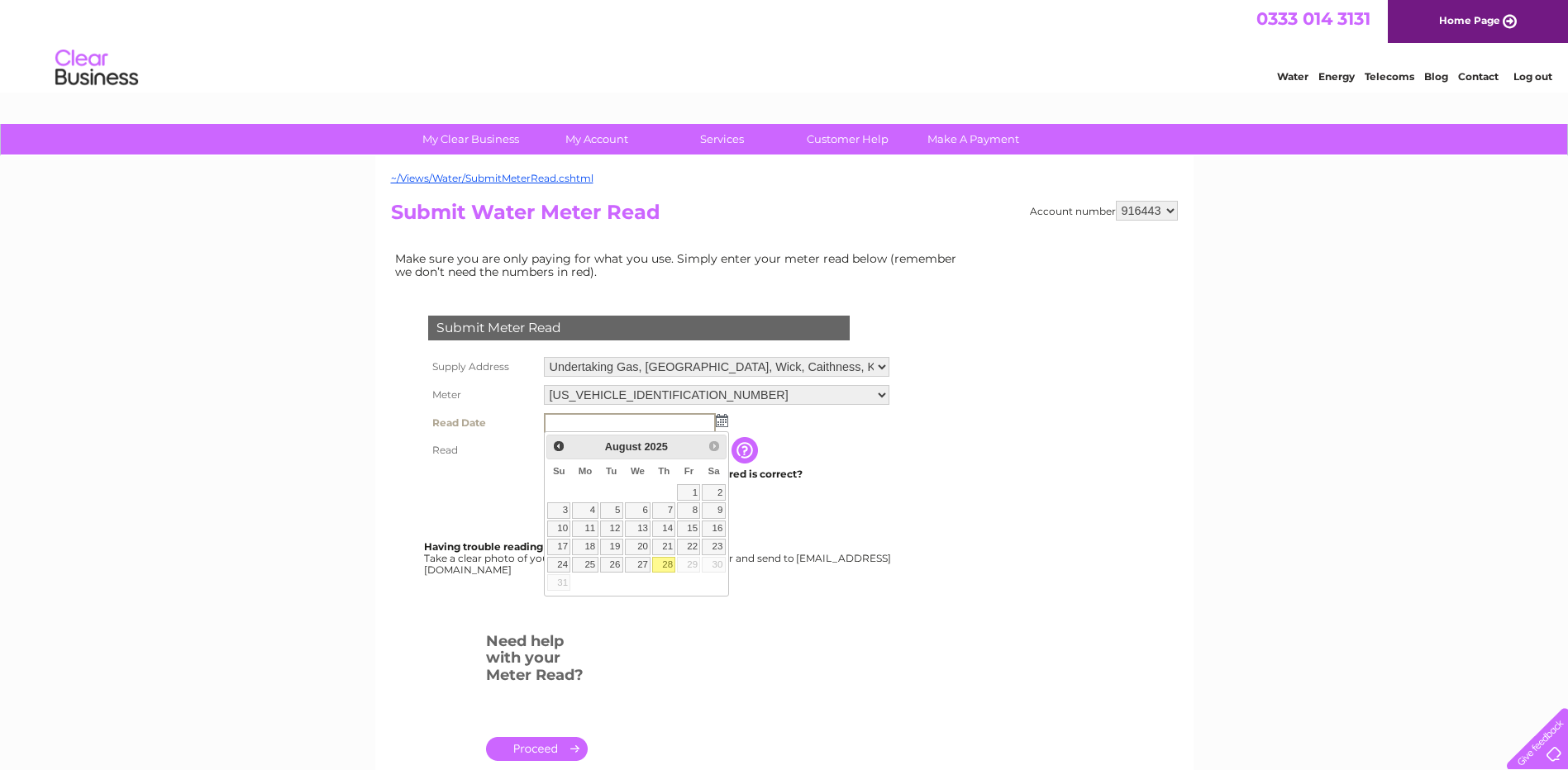
click at [668, 561] on link "28" at bounding box center [664, 565] width 23 height 17
type input "2025/08/28"
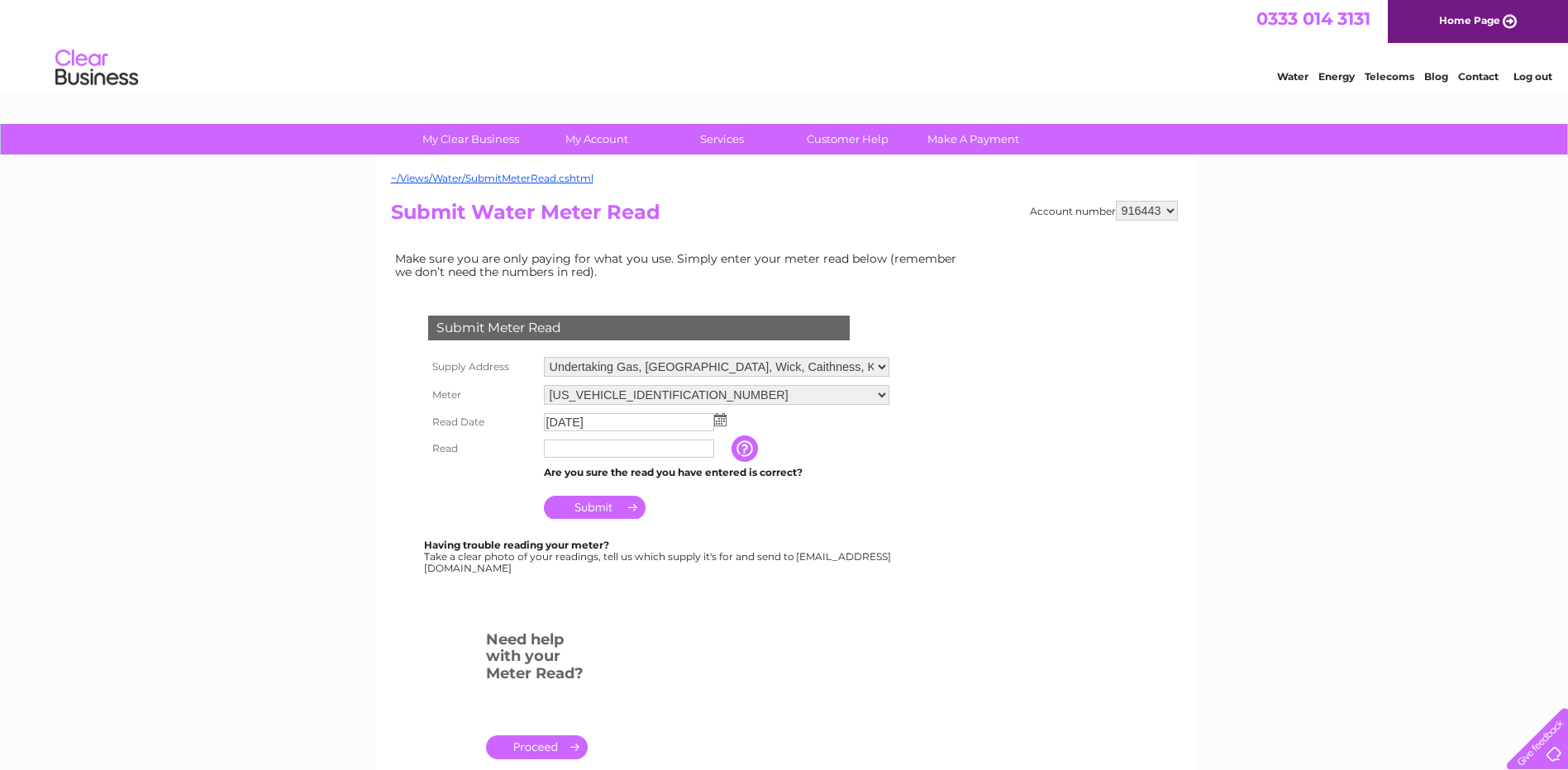
click at [591, 448] on input "text" at bounding box center [629, 449] width 170 height 18
type input "01671"
click at [574, 510] on input "Submit" at bounding box center [595, 507] width 102 height 23
